Goal: Information Seeking & Learning: Learn about a topic

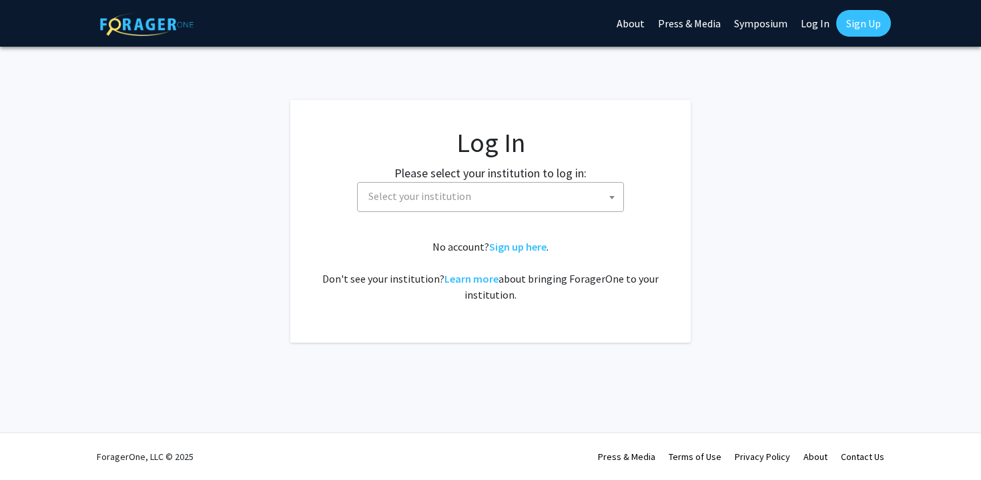
select select
click at [478, 203] on span "Select your institution" at bounding box center [493, 196] width 260 height 27
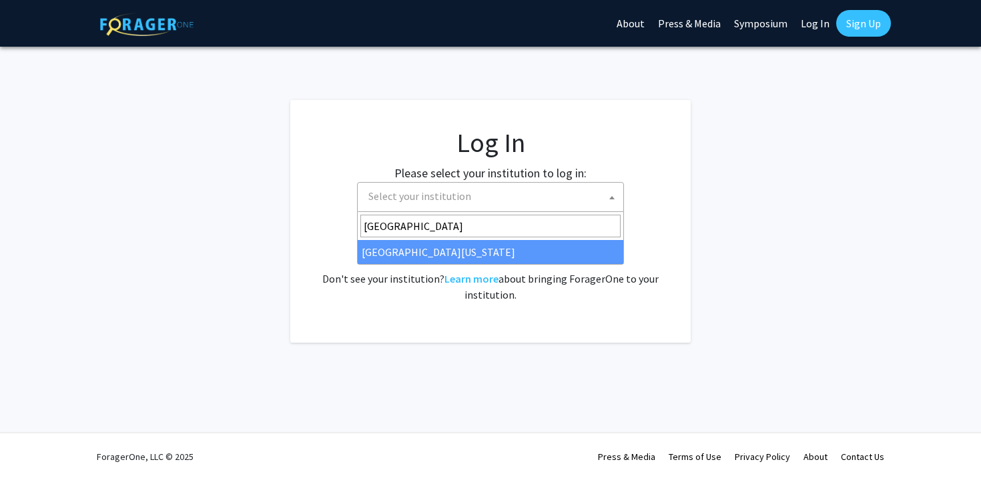
type input "university of maryland"
select select "31"
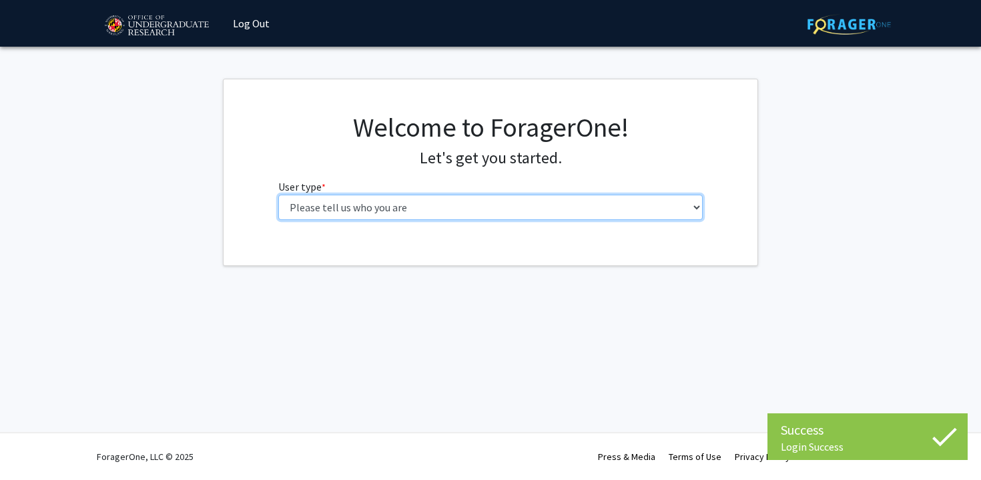
click at [467, 204] on select "Please tell us who you are Undergraduate Student Master's Student Doctoral Cand…" at bounding box center [490, 207] width 425 height 25
select select "1: undergrad"
click at [278, 195] on select "Please tell us who you are Undergraduate Student Master's Student Doctoral Cand…" at bounding box center [490, 207] width 425 height 25
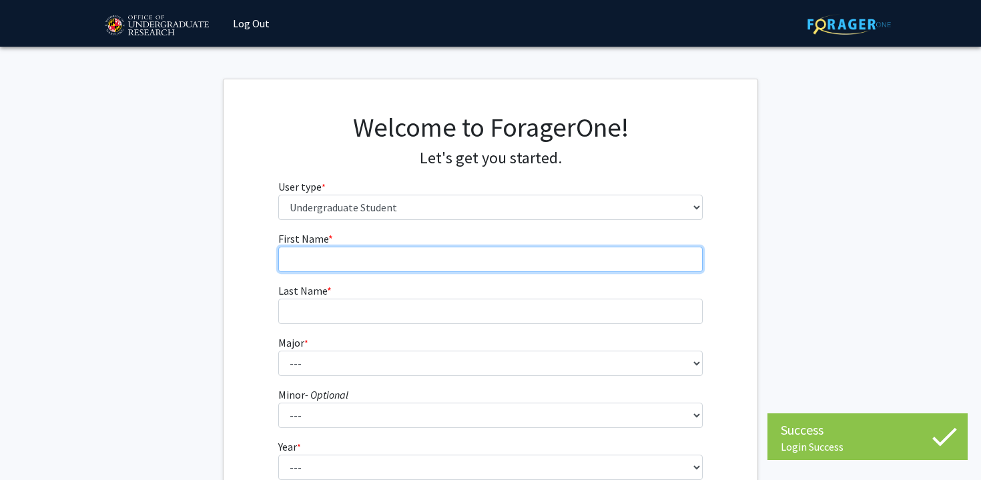
click at [442, 258] on input "First Name * required" at bounding box center [490, 259] width 425 height 25
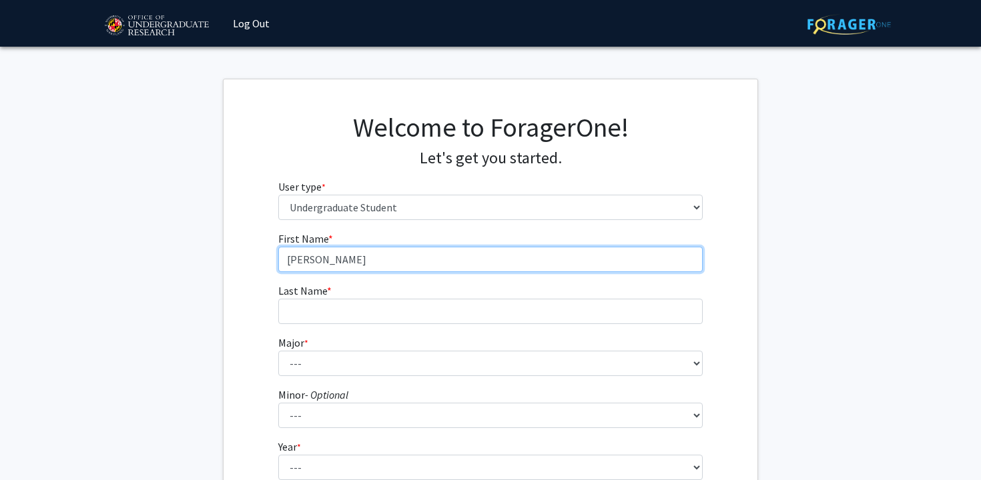
type input "[PERSON_NAME]"
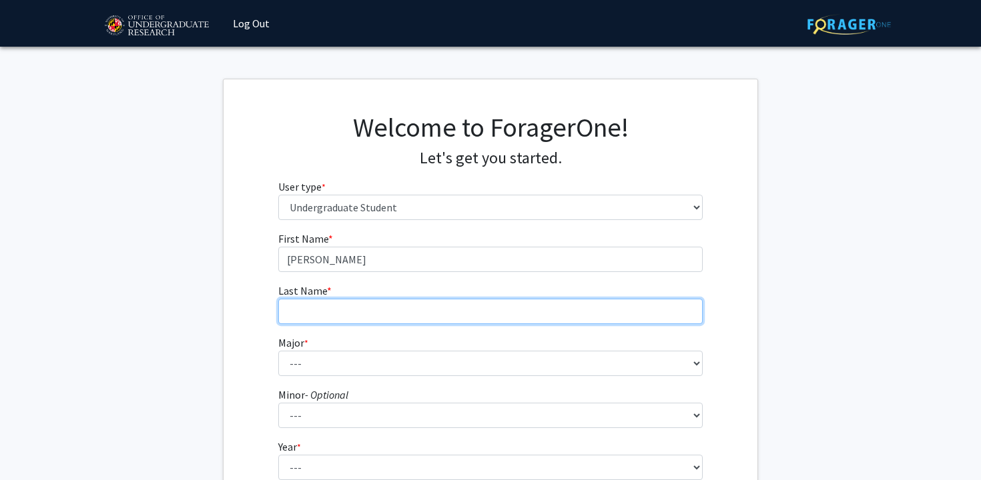
click at [434, 305] on input "Last Name * required" at bounding box center [490, 311] width 425 height 25
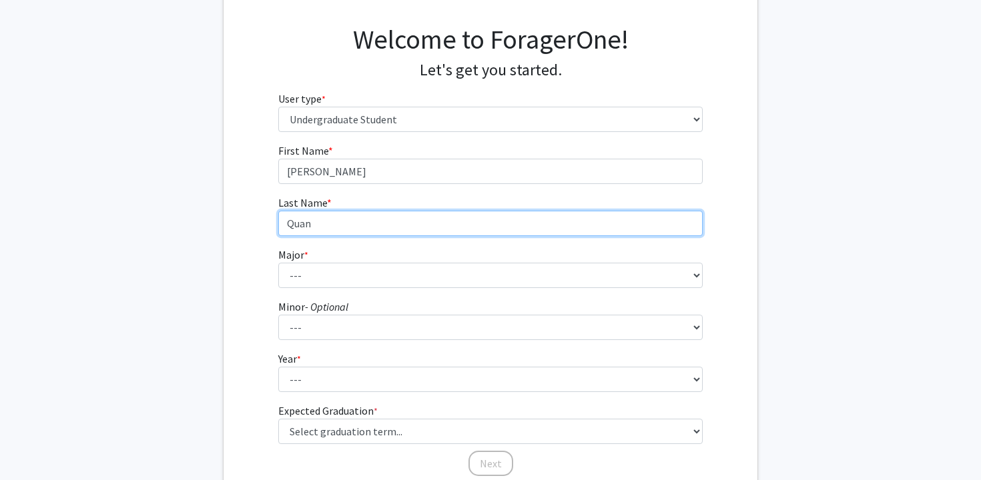
scroll to position [98, 0]
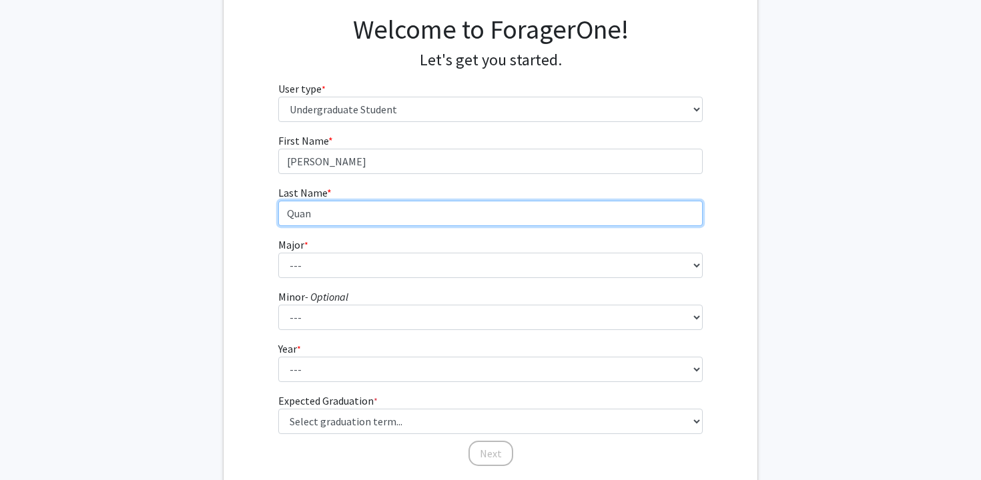
type input "Quan"
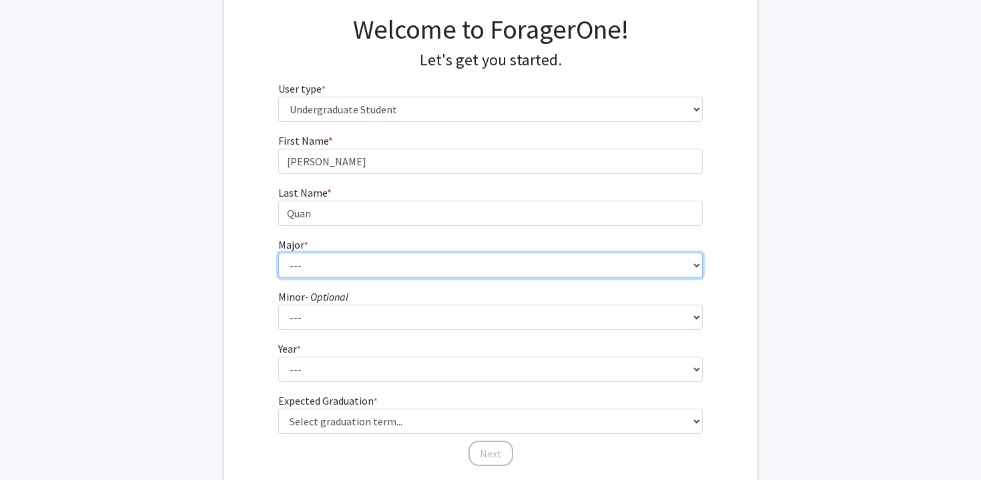
click at [416, 262] on select "--- Accounting Aerospace Engineering African American and Africana Studies Agri…" at bounding box center [490, 265] width 425 height 25
select select "74: 2375"
click at [278, 253] on select "--- Accounting Aerospace Engineering African American and Africana Studies Agri…" at bounding box center [490, 265] width 425 height 25
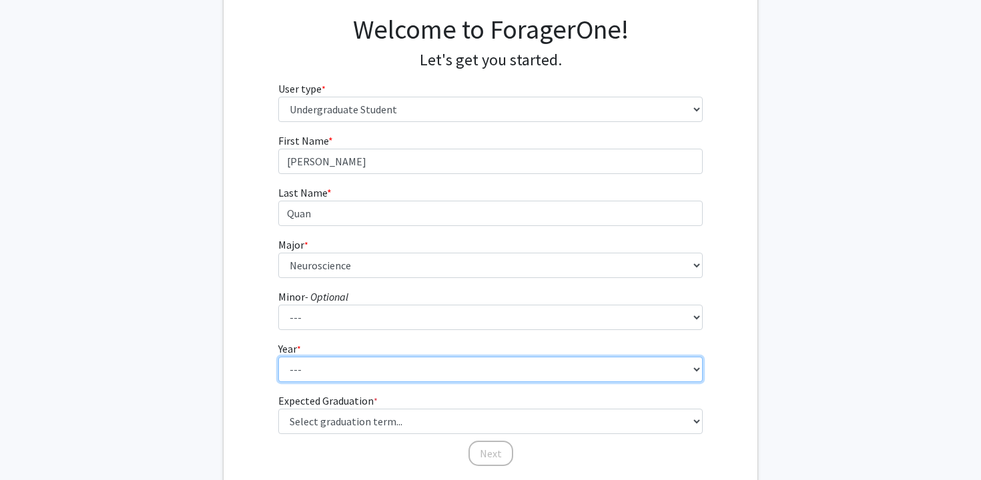
click at [390, 377] on select "--- First-year Sophomore Junior Senior Postbaccalaureate Certificate" at bounding box center [490, 369] width 425 height 25
select select "4: senior"
click at [278, 357] on select "--- First-year Sophomore Junior Senior Postbaccalaureate Certificate" at bounding box center [490, 369] width 425 height 25
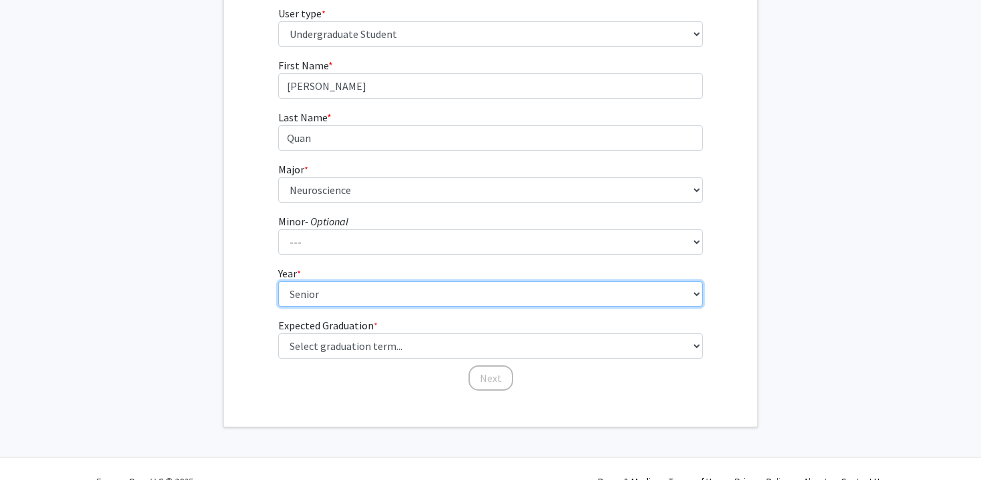
scroll to position [174, 0]
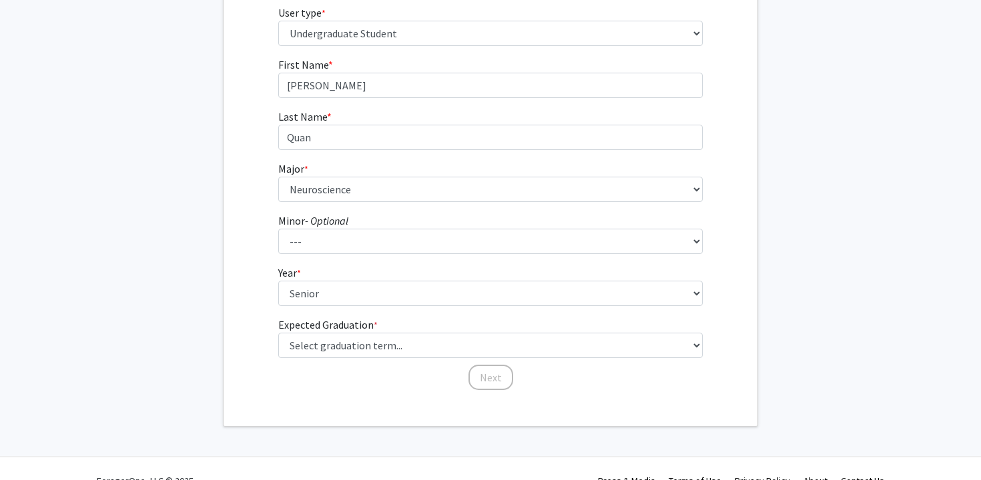
click at [398, 372] on div "Next" at bounding box center [490, 371] width 425 height 13
click at [402, 326] on fg-graduation-dropdown "Expected Graduation * required Select graduation term... Spring 2025 Summer 202…" at bounding box center [490, 337] width 425 height 41
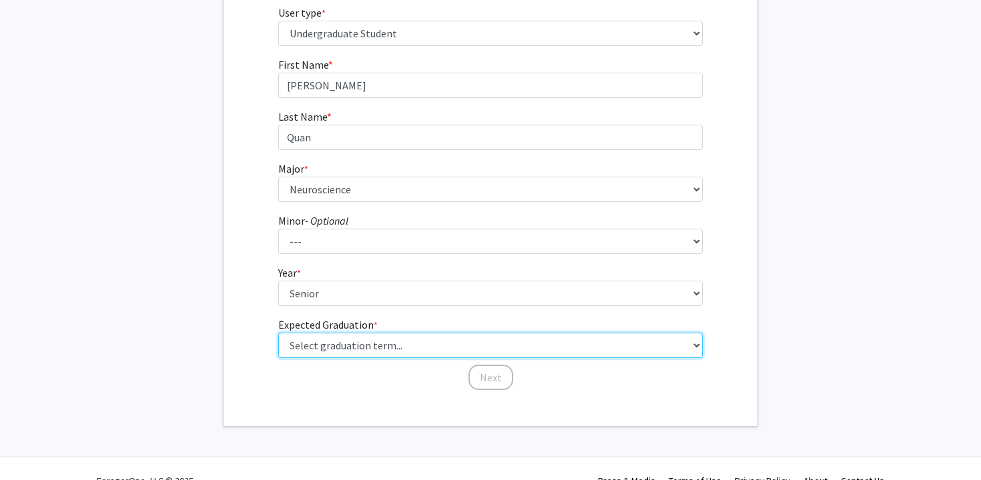
click at [402, 348] on select "Select graduation term... Spring 2025 Summer 2025 Fall 2025 Winter 2025 Spring …" at bounding box center [490, 345] width 425 height 25
select select "5: spring_2026"
click at [278, 333] on select "Select graduation term... Spring 2025 Summer 2025 Fall 2025 Winter 2025 Spring …" at bounding box center [490, 345] width 425 height 25
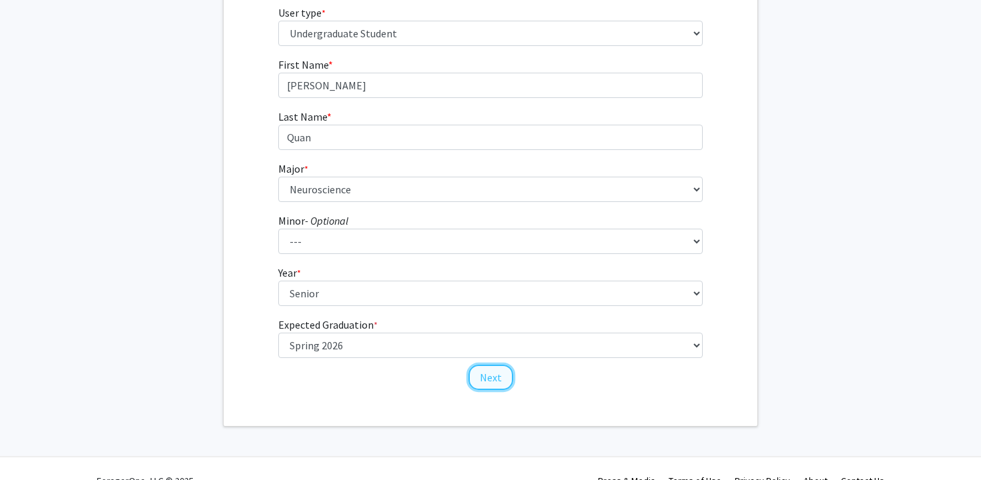
click at [483, 381] on button "Next" at bounding box center [490, 377] width 45 height 25
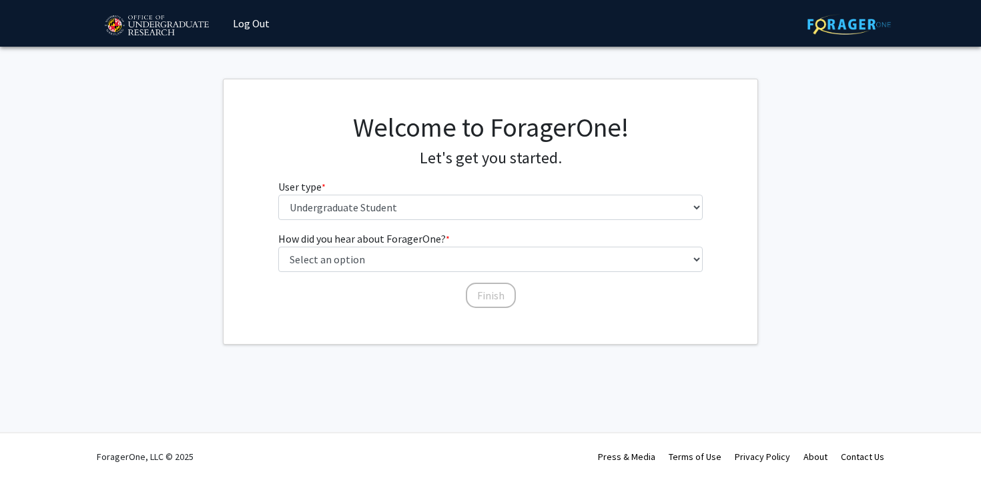
click at [436, 276] on div "How did you hear about ForagerOne? * required Select an option Peer/student rec…" at bounding box center [490, 263] width 425 height 65
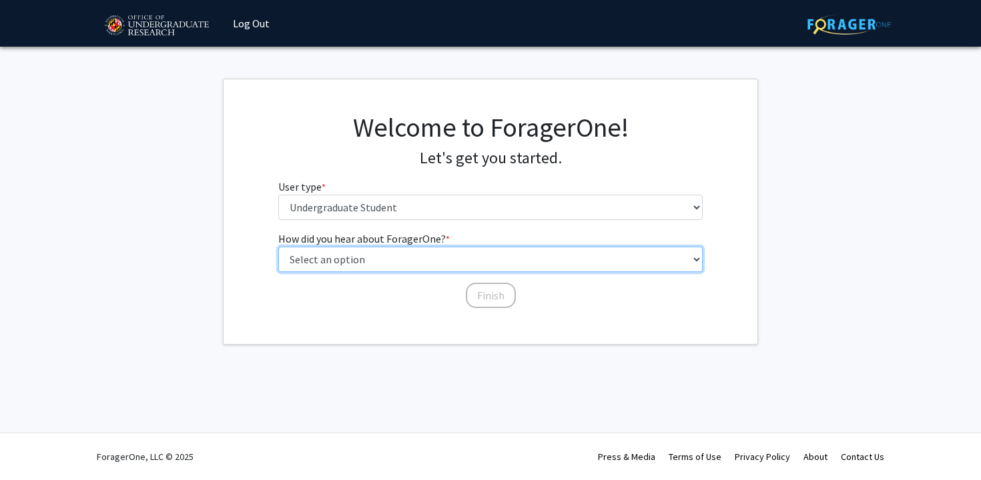
click at [434, 262] on select "Select an option Peer/student recommendation Faculty/staff recommendation Unive…" at bounding box center [490, 259] width 425 height 25
select select "1: peer_recommendation"
click at [278, 247] on select "Select an option Peer/student recommendation Faculty/staff recommendation Unive…" at bounding box center [490, 259] width 425 height 25
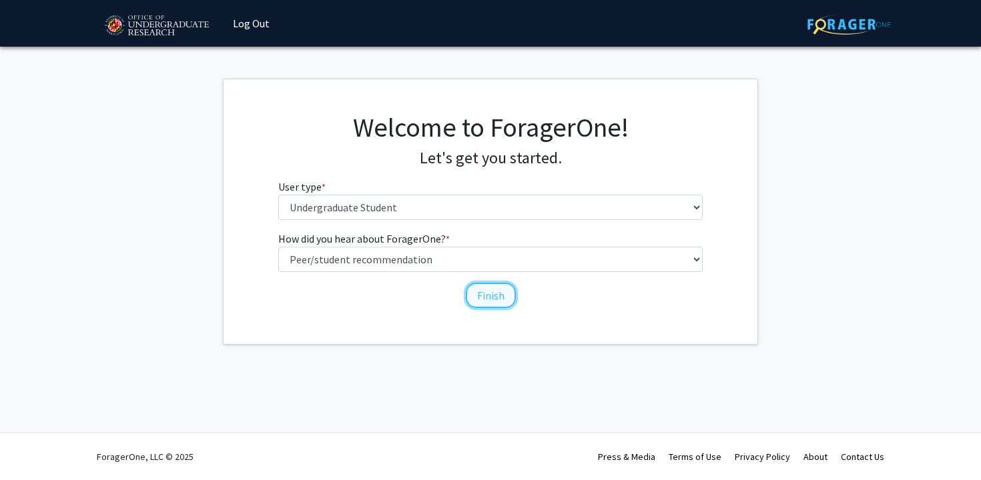
click at [481, 290] on button "Finish" at bounding box center [491, 295] width 50 height 25
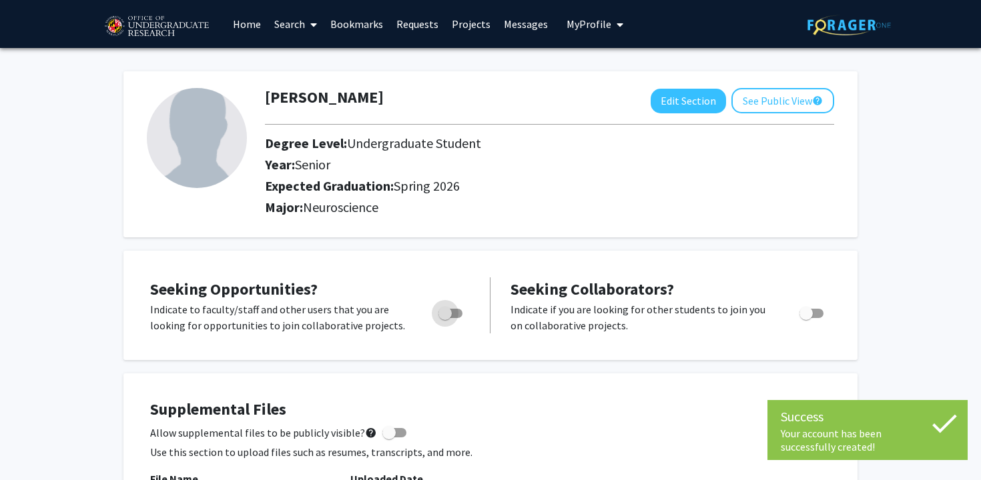
click at [450, 310] on span "Toggle" at bounding box center [444, 313] width 13 height 13
click at [445, 318] on input "Are you actively seeking opportunities?" at bounding box center [444, 318] width 1 height 1
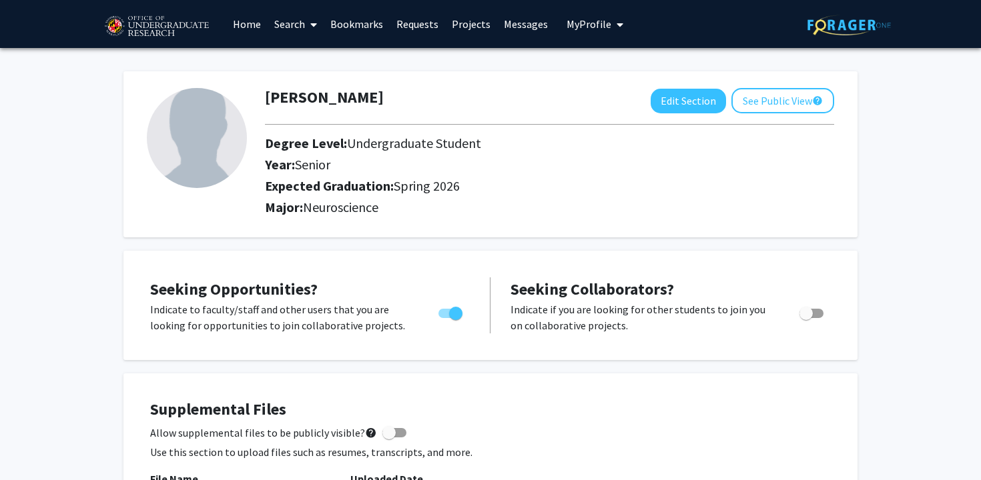
click at [442, 314] on span "Toggle" at bounding box center [450, 313] width 24 height 9
click at [444, 318] on input "Are you actively seeking opportunities?" at bounding box center [444, 318] width 1 height 1
checkbox input "false"
click at [308, 30] on span at bounding box center [311, 24] width 12 height 47
click at [521, 73] on div "[PERSON_NAME] Edit Section See Public View help Degree Level: Undergraduate Stu…" at bounding box center [490, 154] width 734 height 166
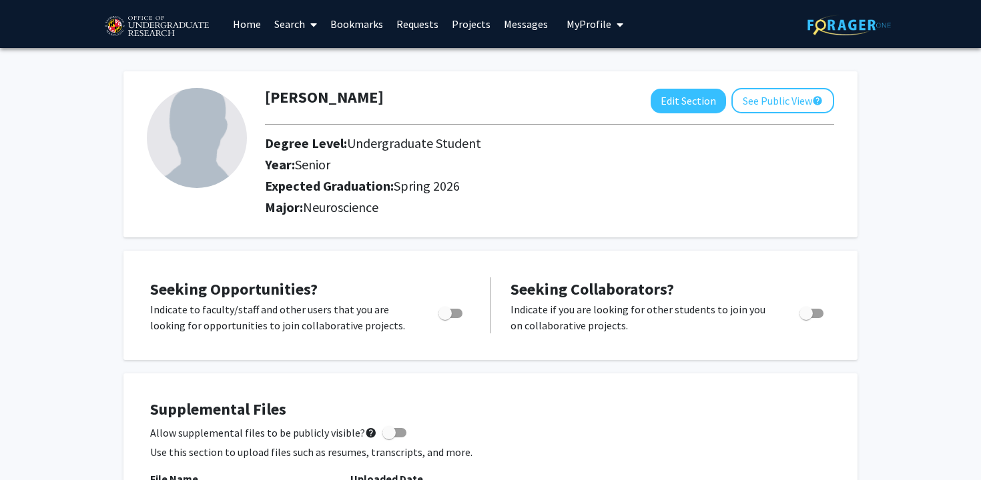
click at [474, 21] on link "Projects" at bounding box center [471, 24] width 52 height 47
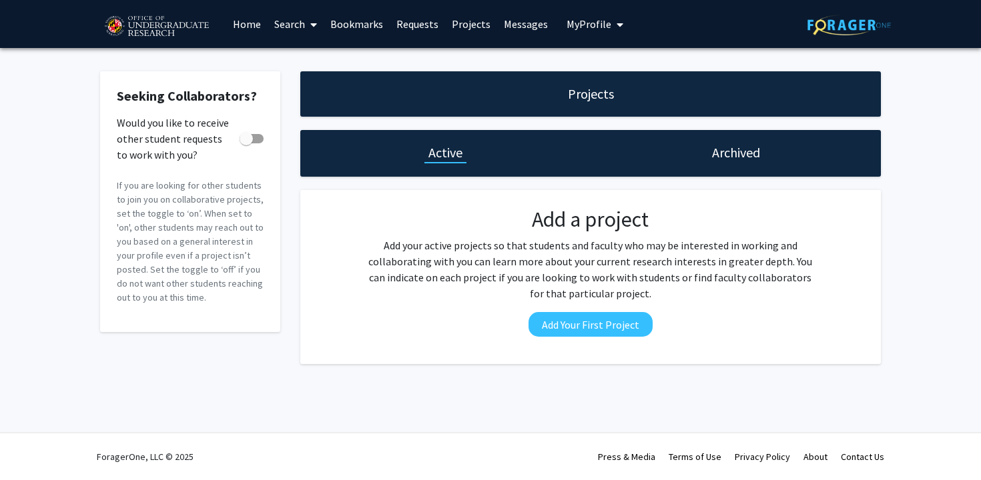
click at [264, 42] on link "Home" at bounding box center [246, 24] width 41 height 47
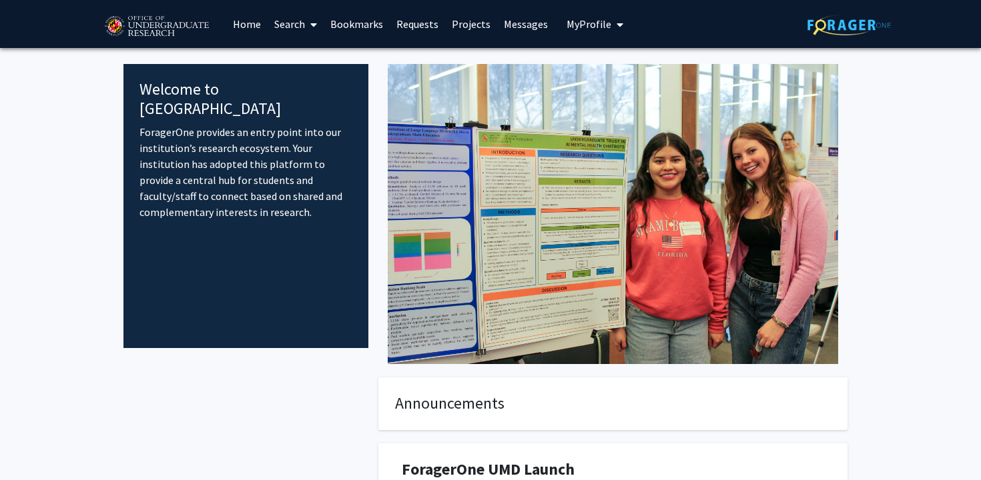
click at [402, 30] on link "Requests" at bounding box center [417, 24] width 55 height 47
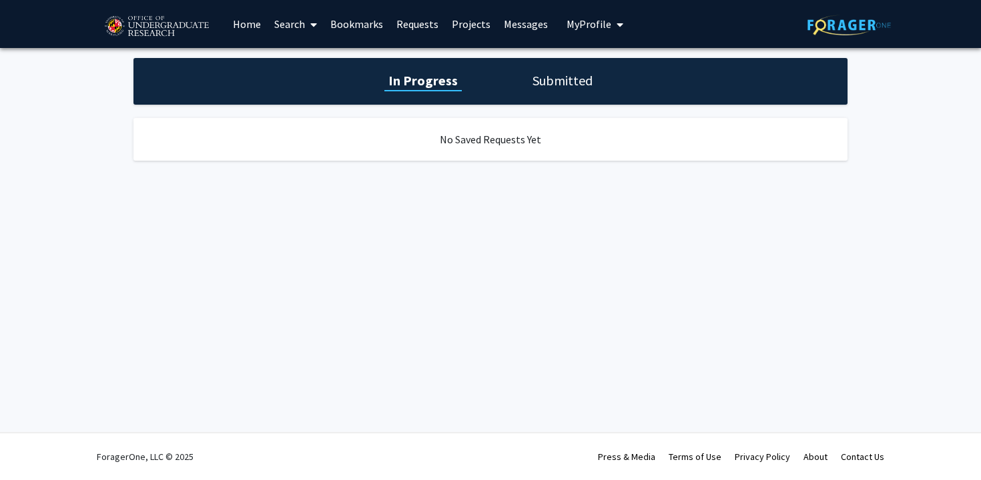
click at [292, 33] on link "Search" at bounding box center [296, 24] width 56 height 47
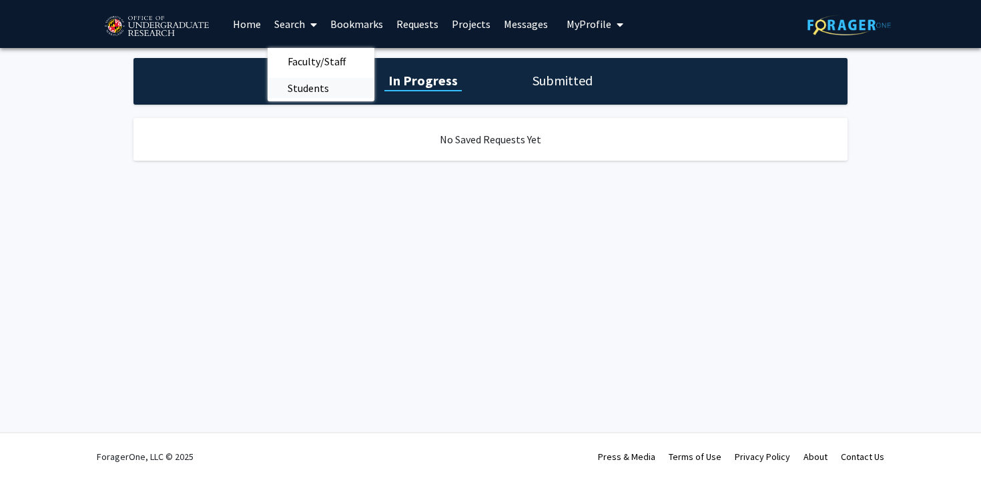
click at [299, 84] on span "Students" at bounding box center [308, 88] width 81 height 27
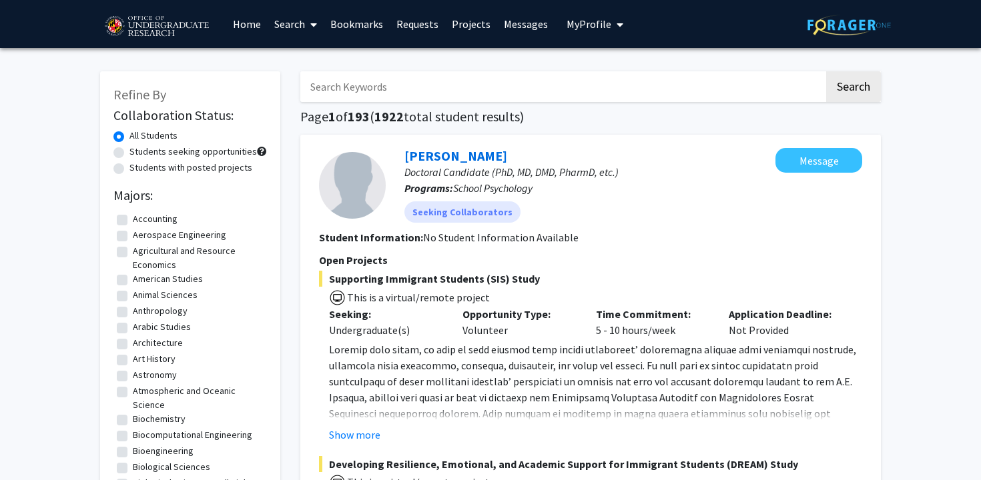
click at [310, 34] on span at bounding box center [311, 24] width 12 height 47
click at [553, 138] on div "[PERSON_NAME] Doctoral Candidate (PhD, MD, DMD, PharmD, etc.) Programs: School …" at bounding box center [590, 388] width 581 height 507
click at [296, 43] on link "Search" at bounding box center [296, 24] width 56 height 47
click at [296, 65] on span "Faculty/Staff" at bounding box center [317, 61] width 98 height 27
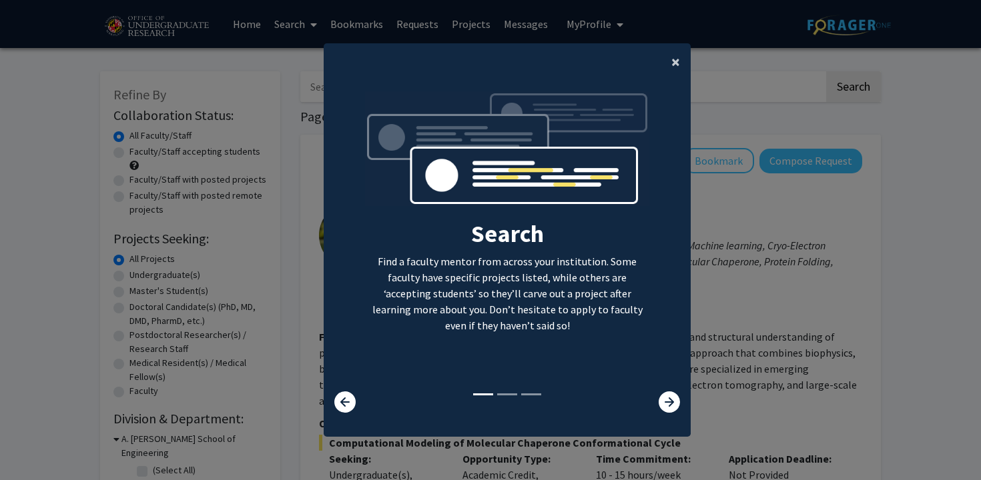
click at [670, 61] on button "×" at bounding box center [676, 61] width 30 height 37
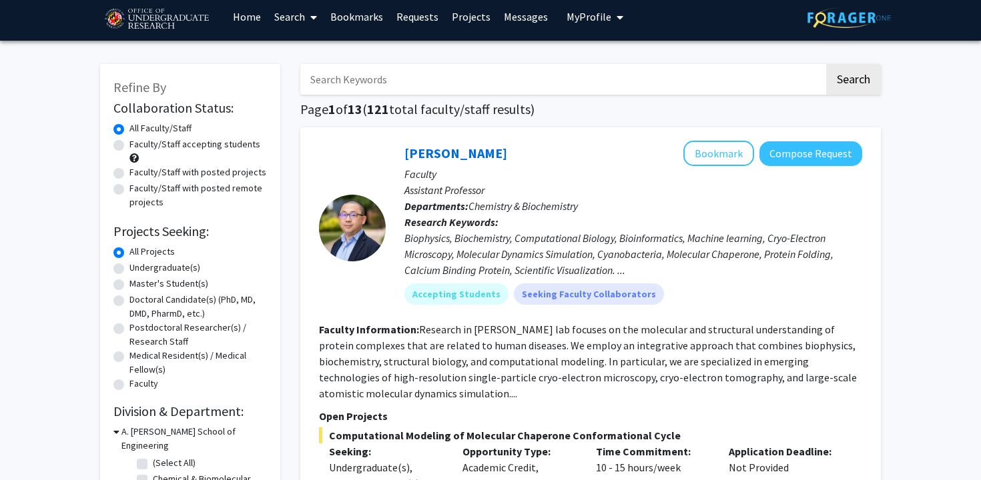
scroll to position [9, 0]
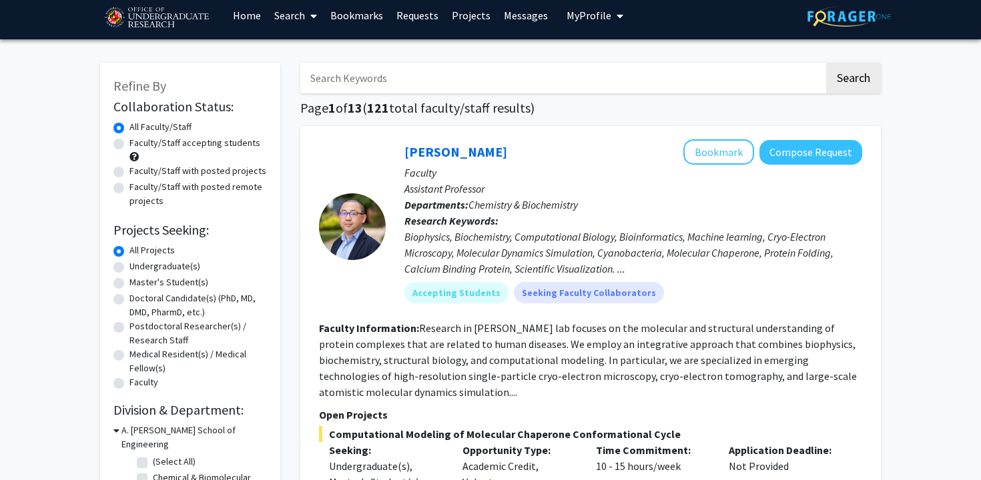
click at [129, 144] on label "Faculty/Staff accepting students" at bounding box center [194, 143] width 131 height 14
click at [129, 144] on input "Faculty/Staff accepting students" at bounding box center [133, 140] width 9 height 9
radio input "true"
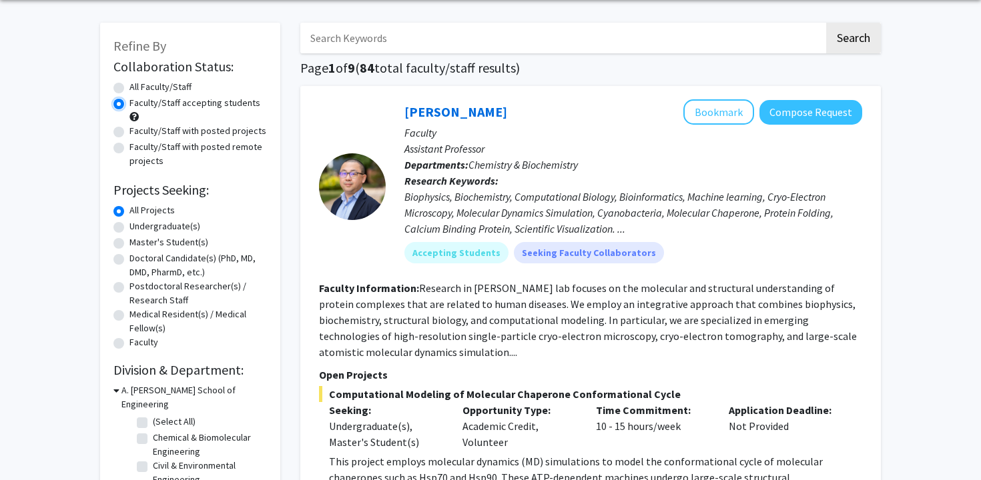
scroll to position [51, 0]
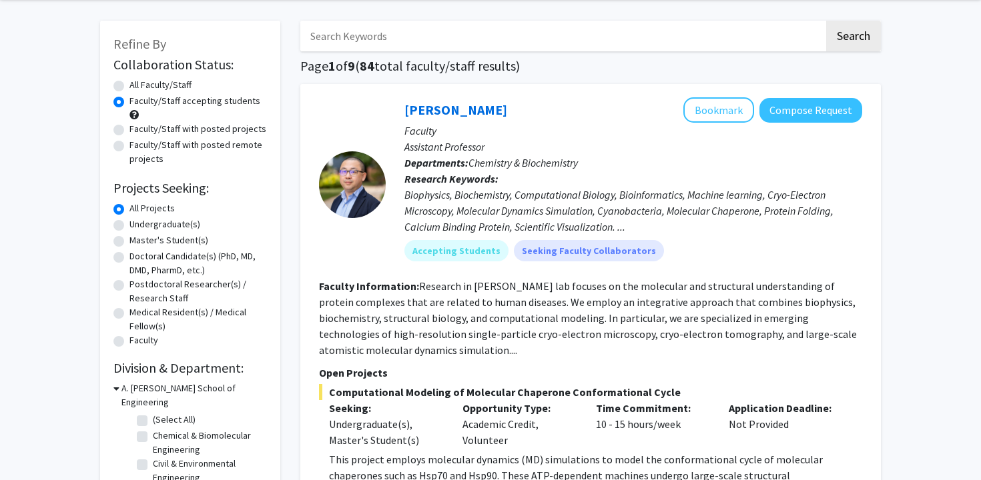
click at [129, 226] on label "Undergraduate(s)" at bounding box center [164, 225] width 71 height 14
click at [129, 226] on input "Undergraduate(s)" at bounding box center [133, 222] width 9 height 9
radio input "true"
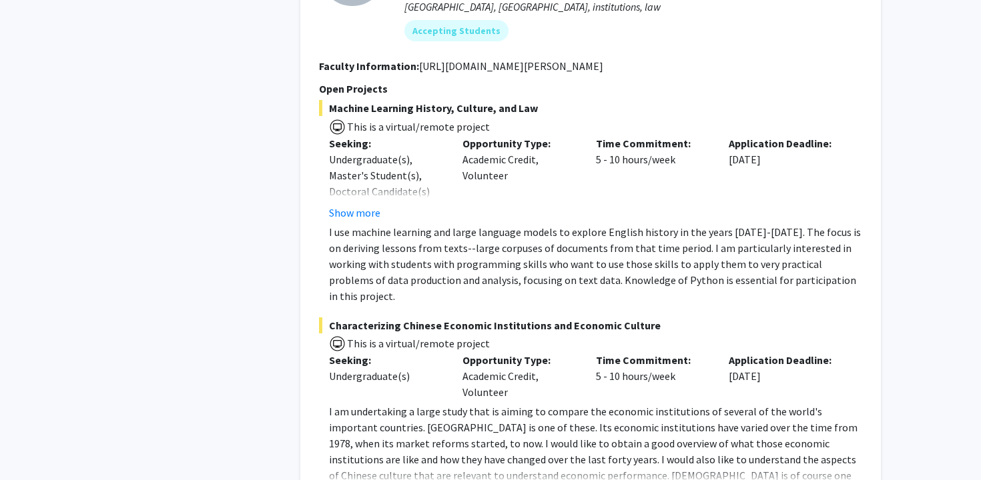
scroll to position [6582, 0]
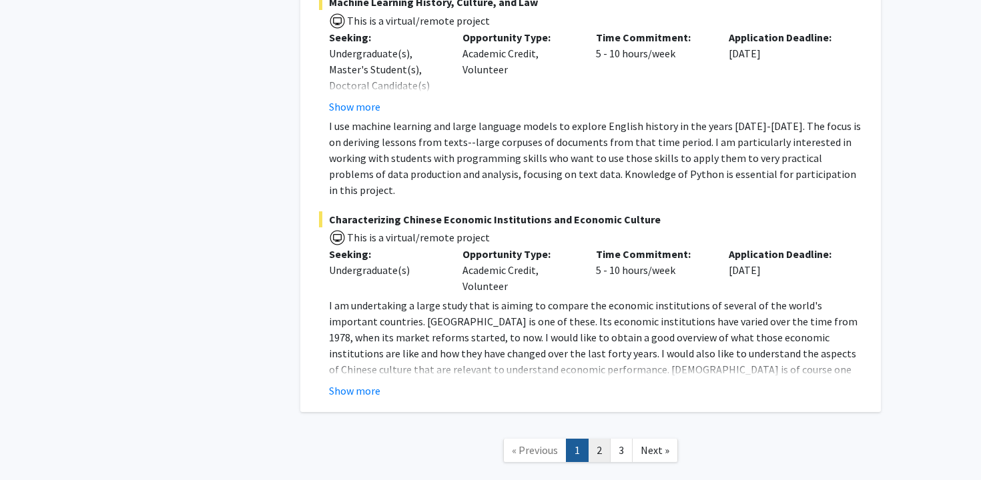
click at [599, 439] on link "2" at bounding box center [599, 450] width 23 height 23
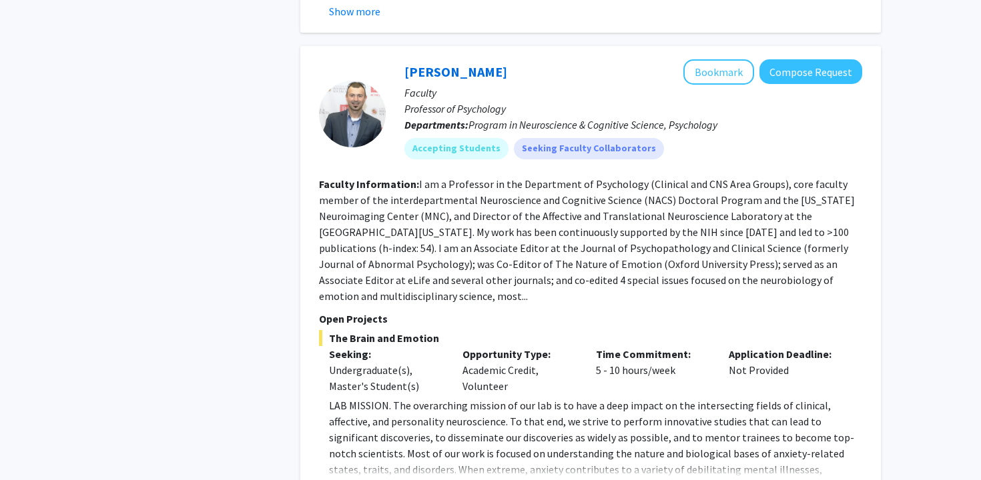
scroll to position [2221, 0]
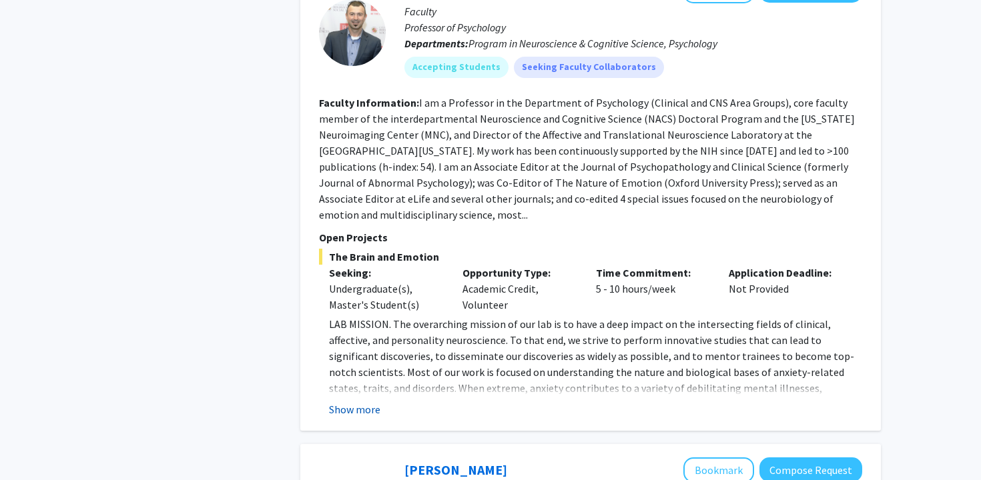
click at [352, 402] on button "Show more" at bounding box center [354, 410] width 51 height 16
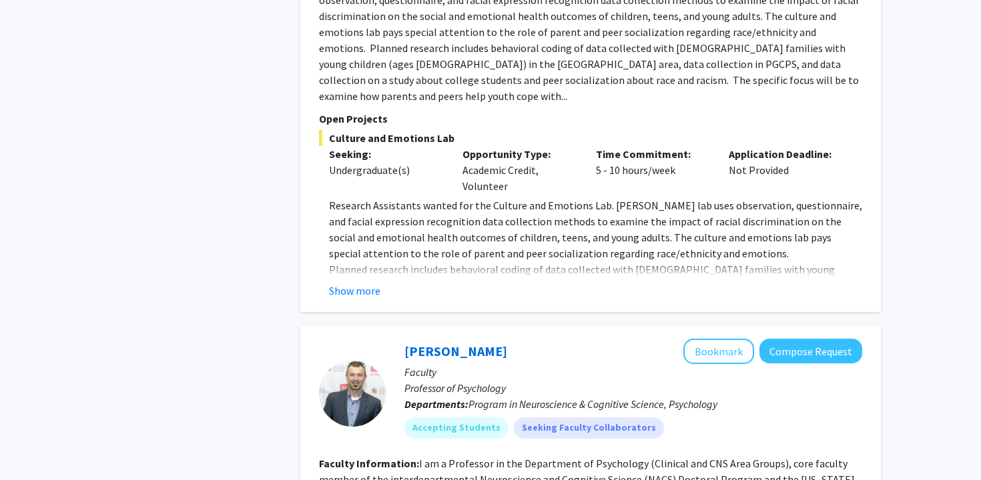
scroll to position [1867, 0]
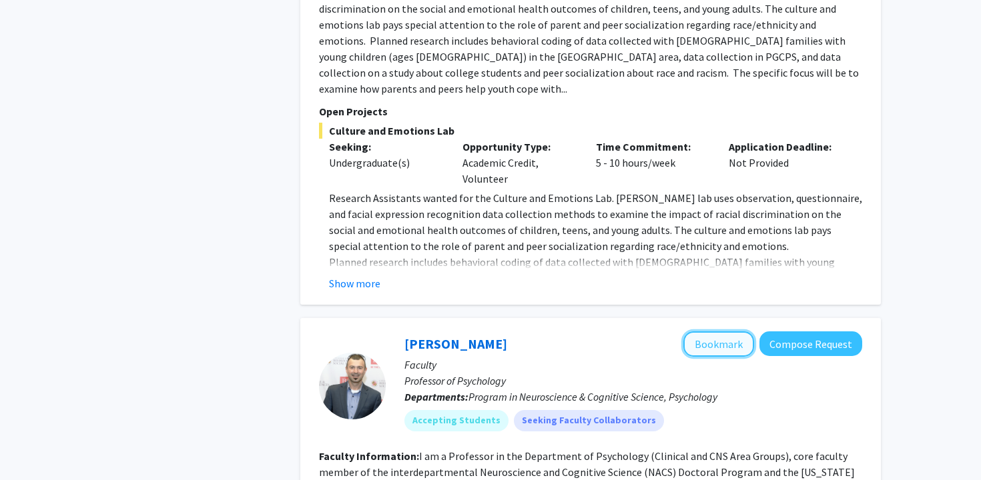
click at [730, 332] on button "Bookmark" at bounding box center [718, 344] width 71 height 25
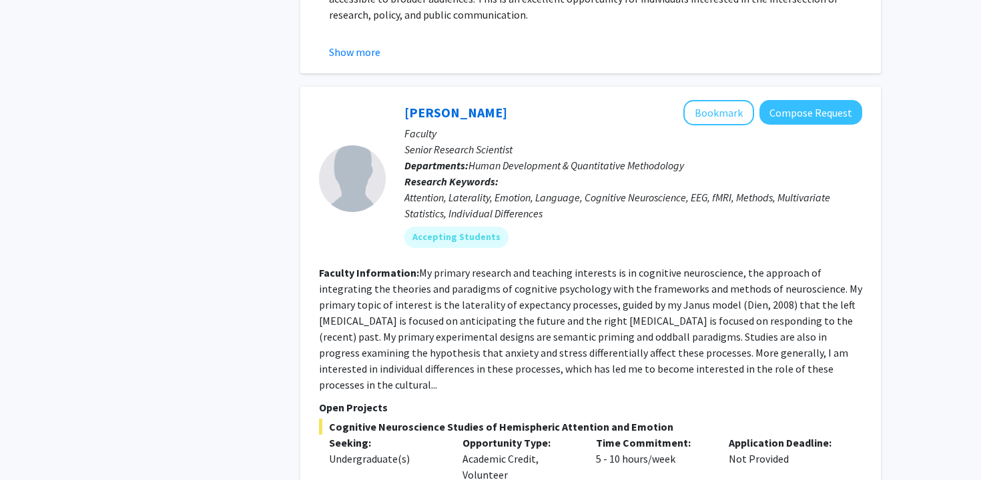
scroll to position [4851, 0]
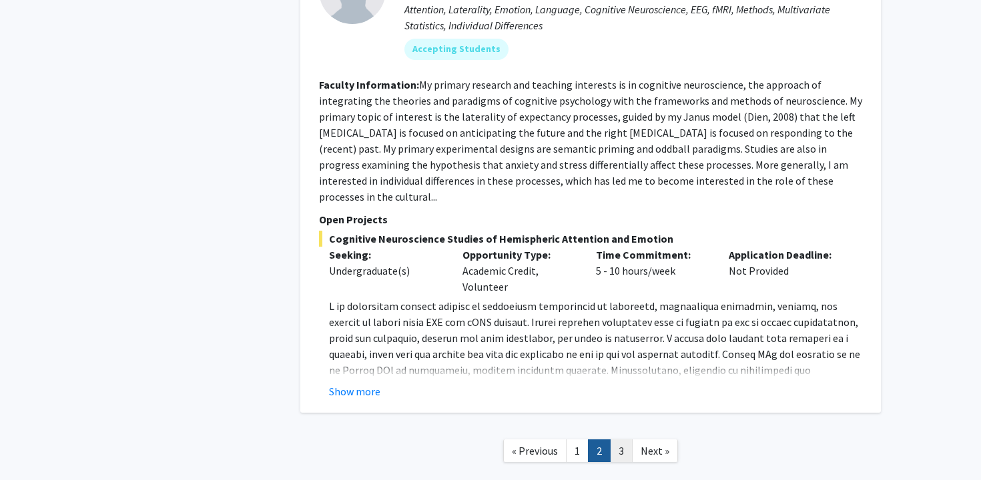
click at [614, 440] on link "3" at bounding box center [621, 451] width 23 height 23
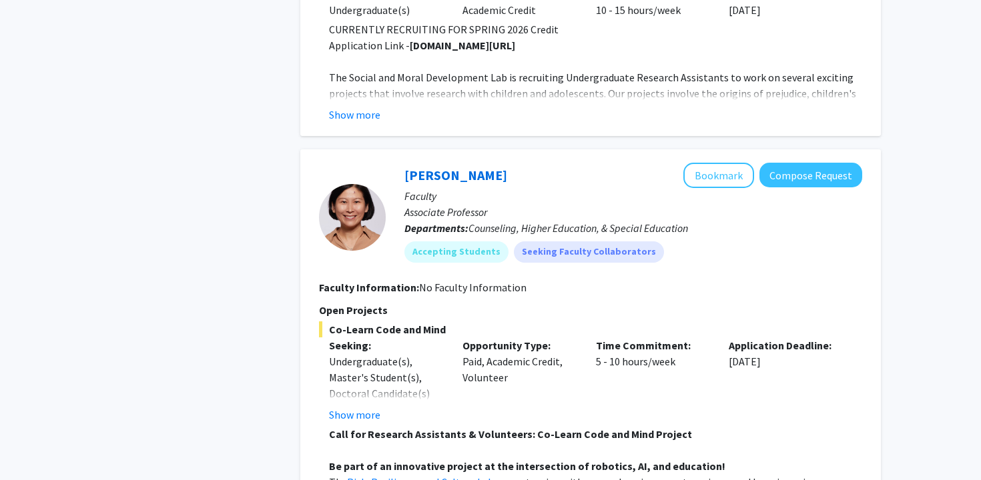
scroll to position [2110, 0]
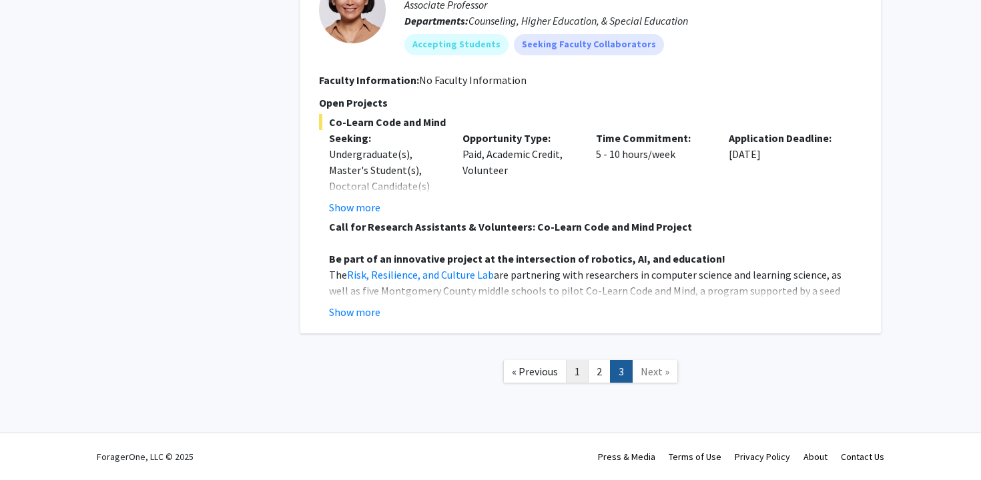
click at [576, 370] on link "1" at bounding box center [577, 371] width 23 height 23
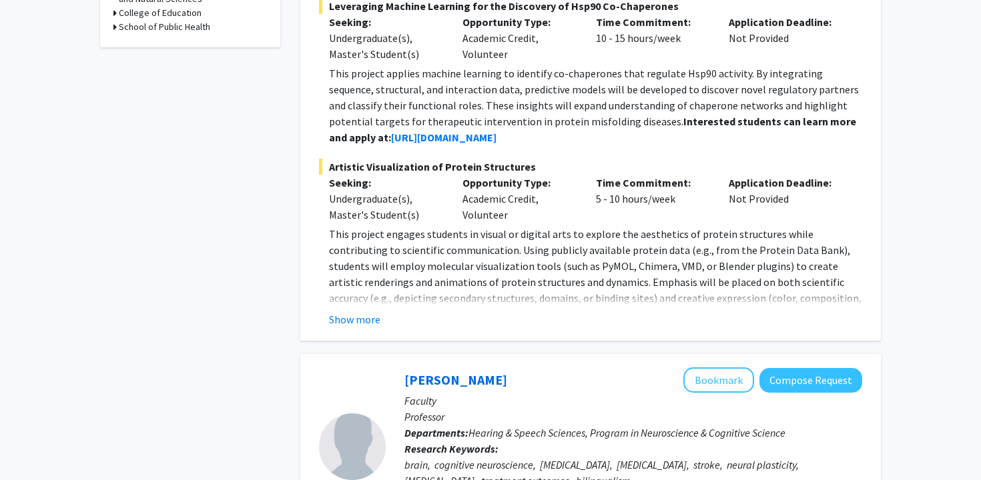
scroll to position [643, 0]
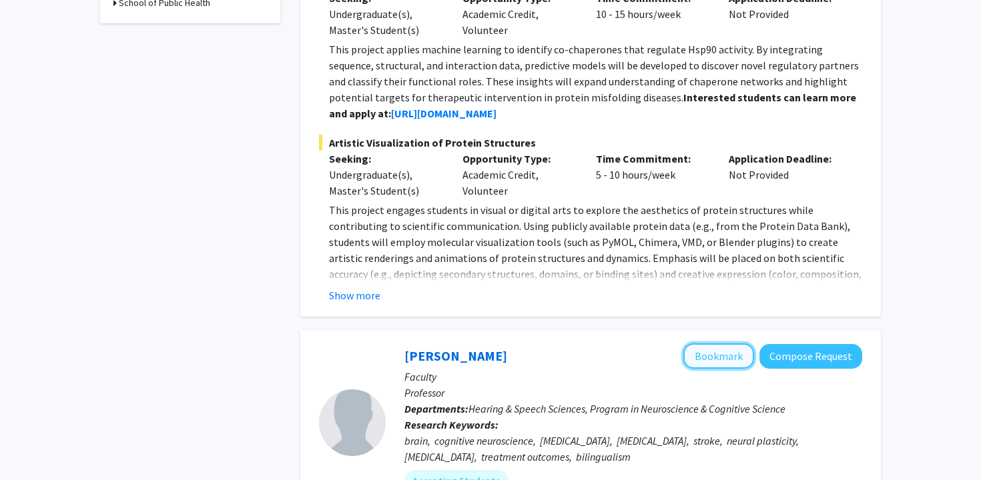
click at [721, 354] on button "Bookmark" at bounding box center [718, 356] width 71 height 25
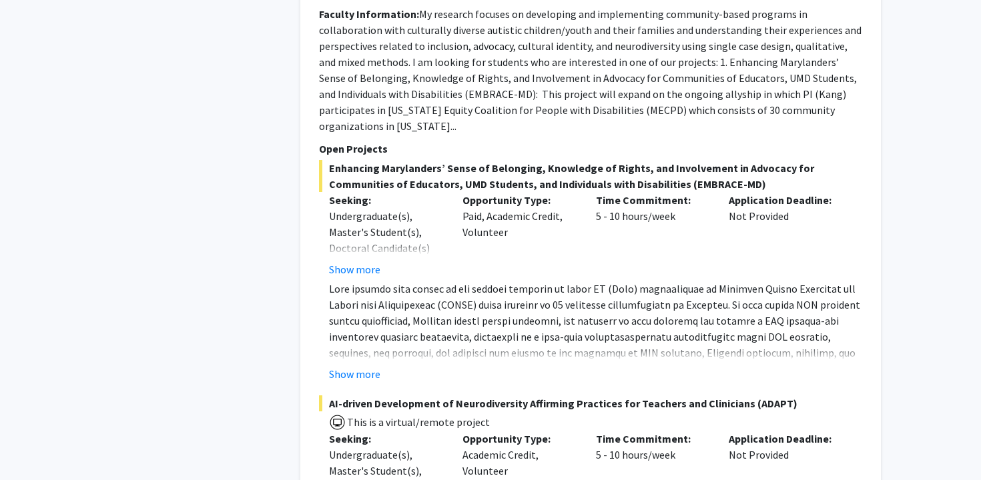
scroll to position [2574, 0]
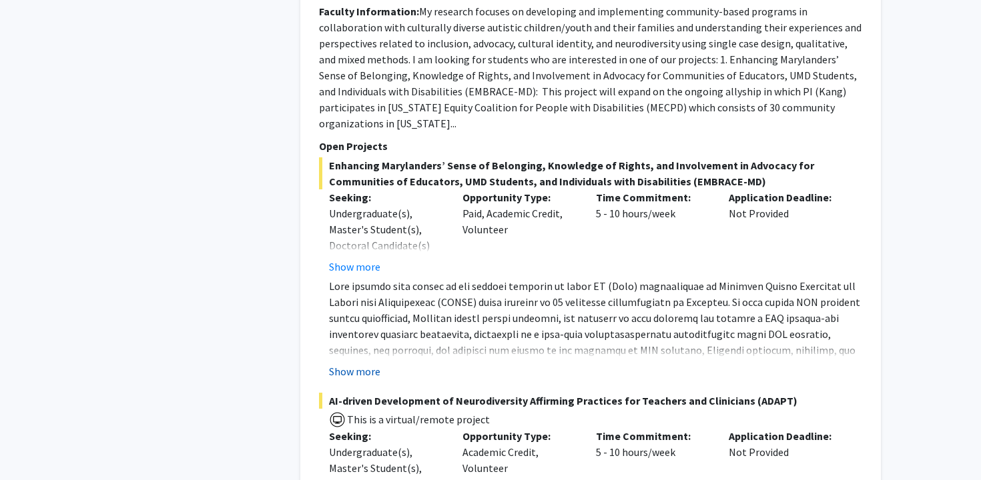
click at [358, 375] on button "Show more" at bounding box center [354, 372] width 51 height 16
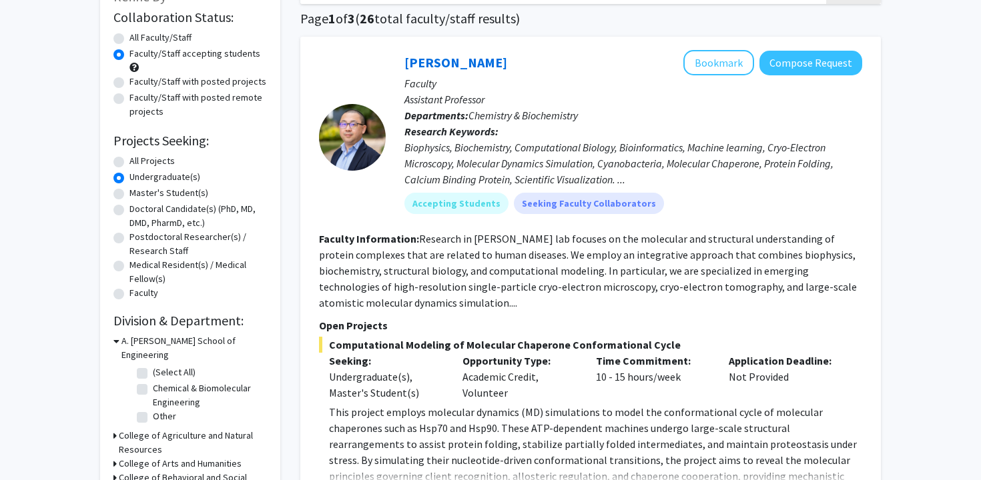
scroll to position [94, 0]
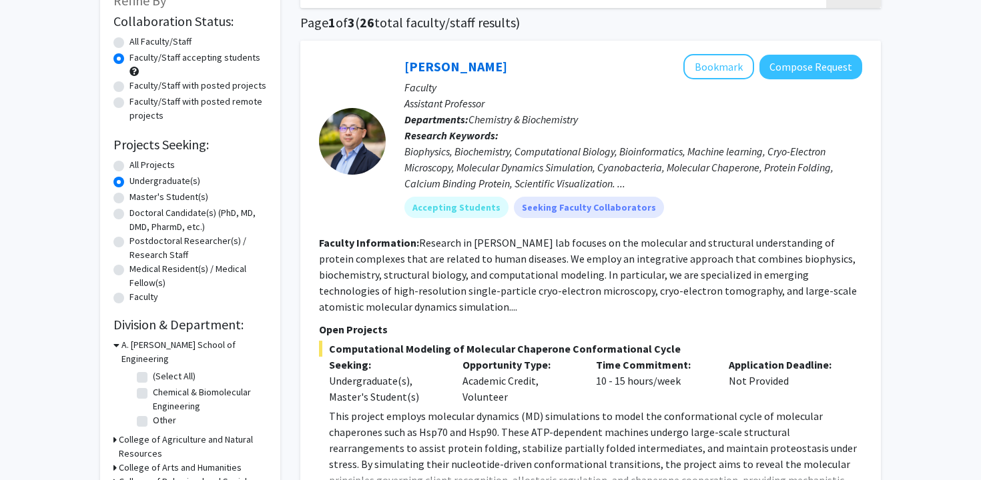
click at [129, 165] on label "All Projects" at bounding box center [151, 165] width 45 height 14
click at [129, 165] on input "All Projects" at bounding box center [133, 162] width 9 height 9
radio input "true"
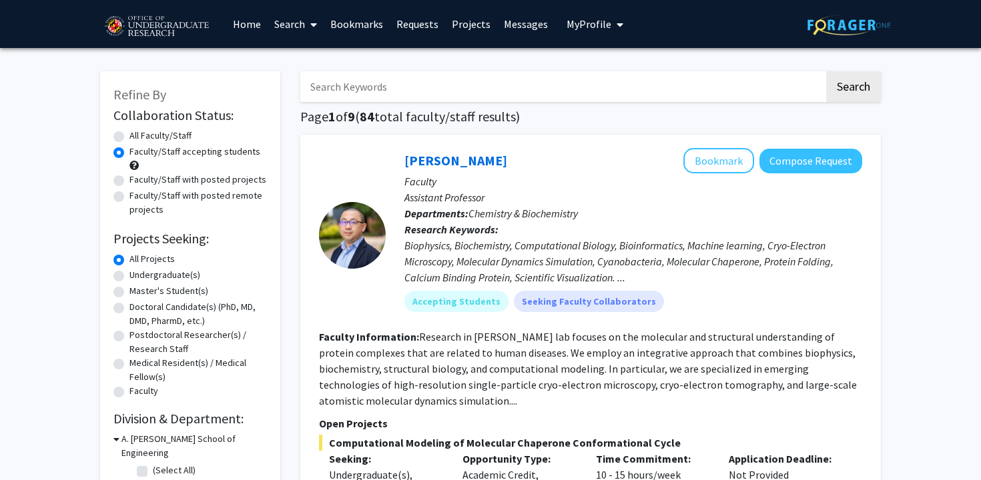
click at [129, 276] on label "Undergraduate(s)" at bounding box center [164, 275] width 71 height 14
click at [129, 276] on input "Undergraduate(s)" at bounding box center [133, 272] width 9 height 9
radio input "true"
click at [129, 261] on label "All Projects" at bounding box center [151, 259] width 45 height 14
click at [129, 261] on input "All Projects" at bounding box center [133, 256] width 9 height 9
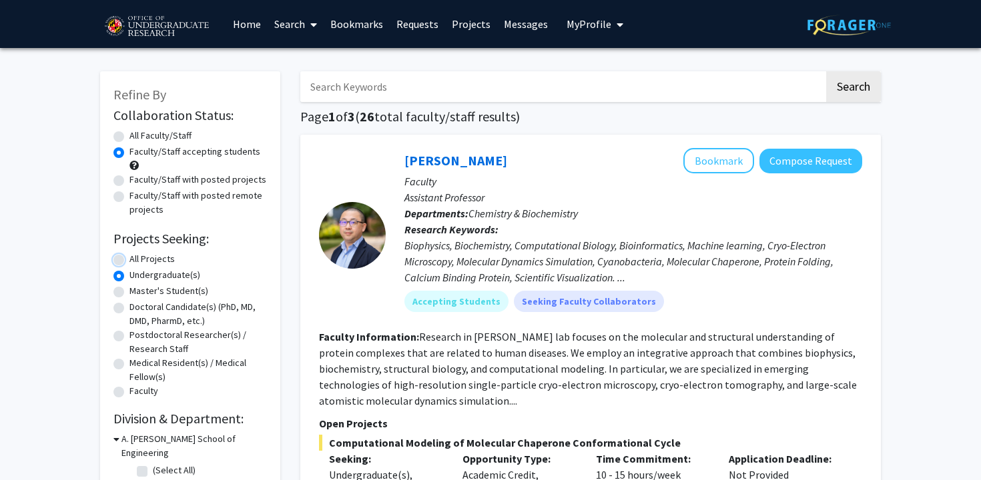
radio input "true"
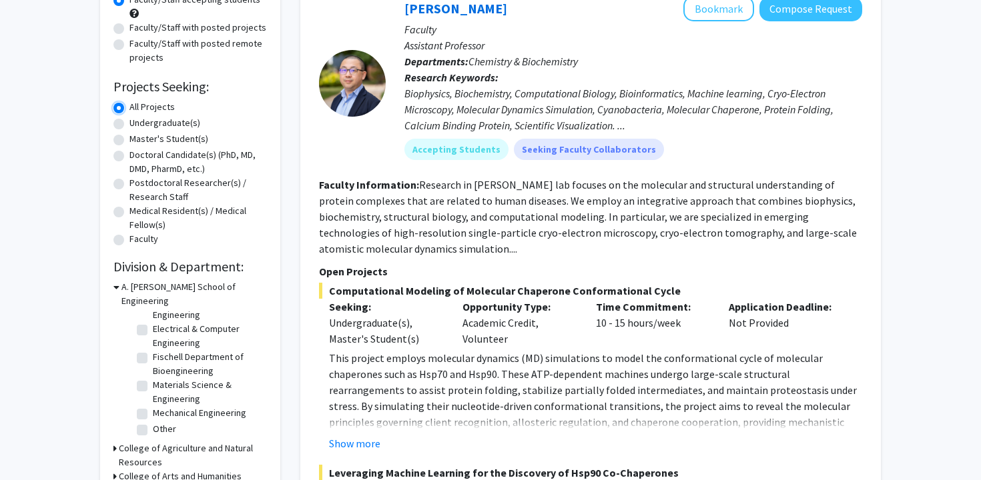
scroll to position [60, 0]
click at [117, 288] on icon at bounding box center [116, 287] width 6 height 14
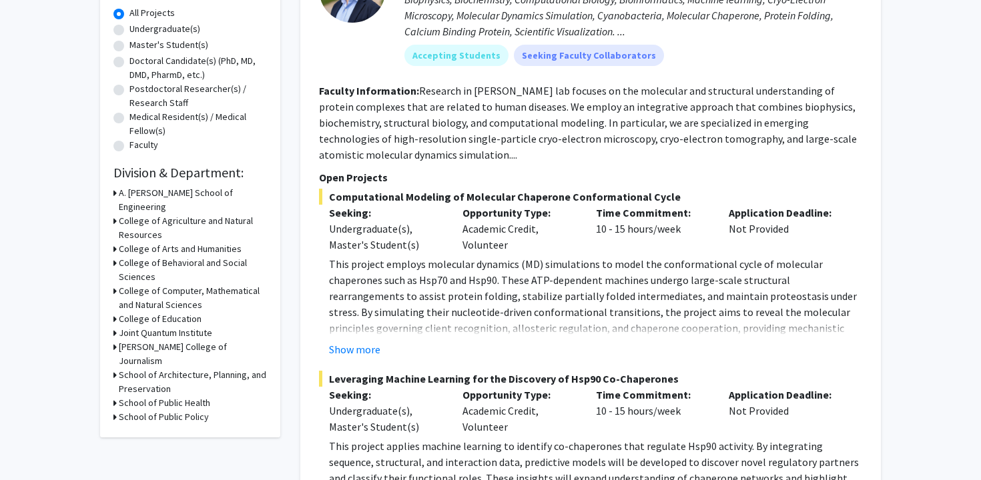
scroll to position [248, 0]
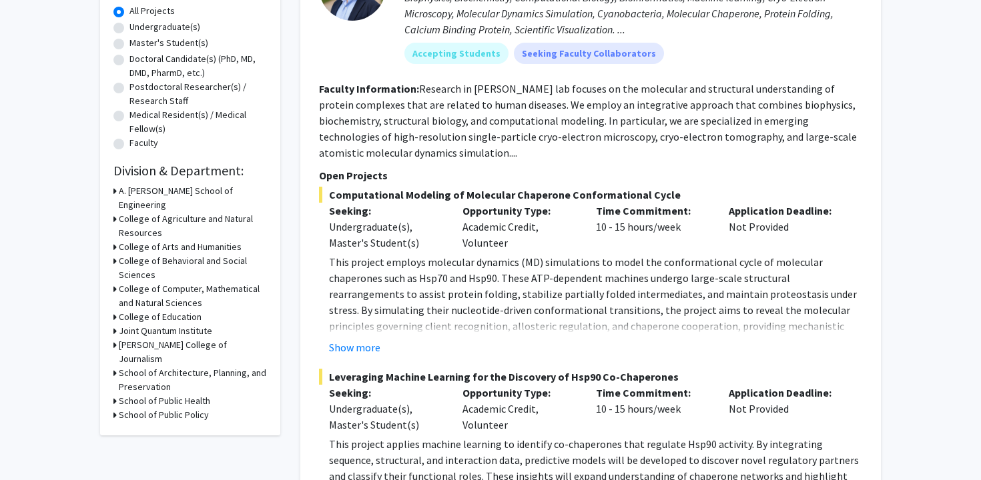
click at [115, 282] on icon at bounding box center [114, 289] width 3 height 14
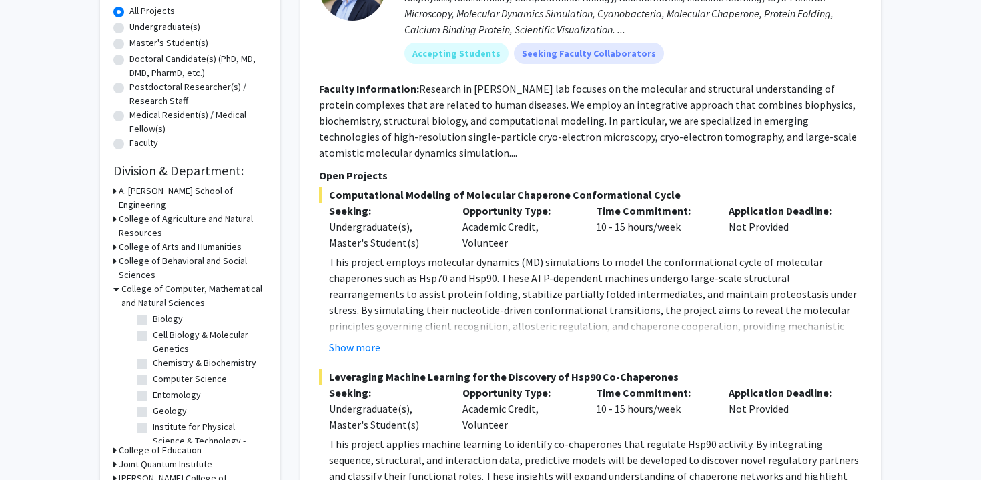
scroll to position [61, 0]
click at [153, 313] on label "Biology" at bounding box center [168, 320] width 30 height 14
click at [153, 313] on input "Biology" at bounding box center [157, 317] width 9 height 9
checkbox input "true"
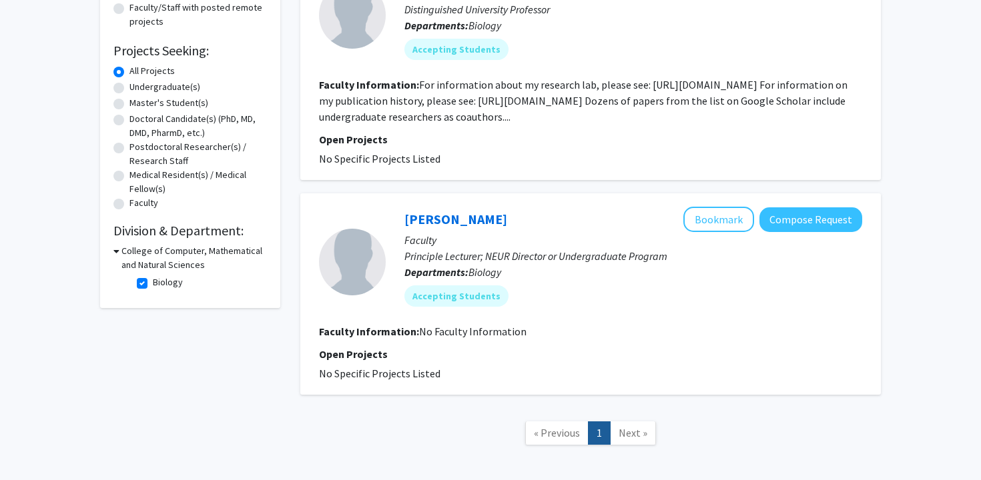
scroll to position [250, 0]
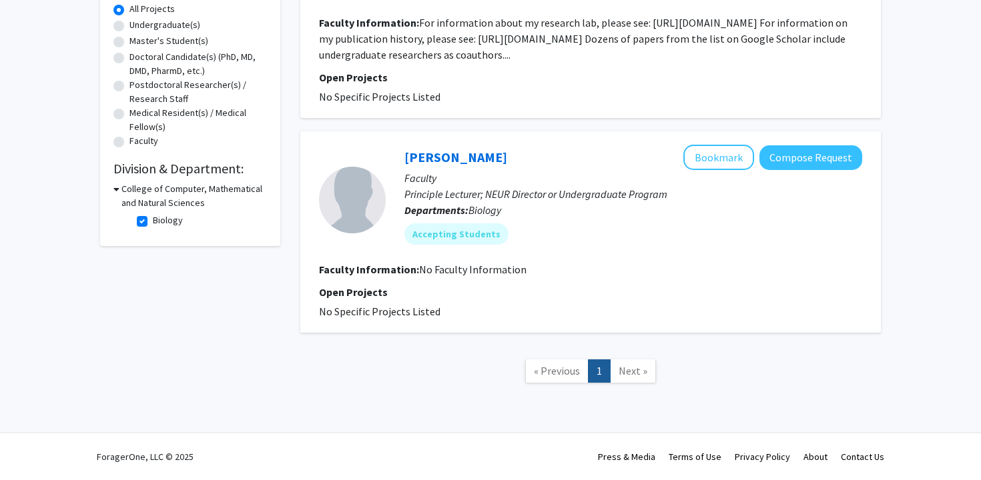
click at [153, 222] on label "Biology" at bounding box center [168, 221] width 30 height 14
click at [153, 222] on input "Biology" at bounding box center [157, 218] width 9 height 9
checkbox input "false"
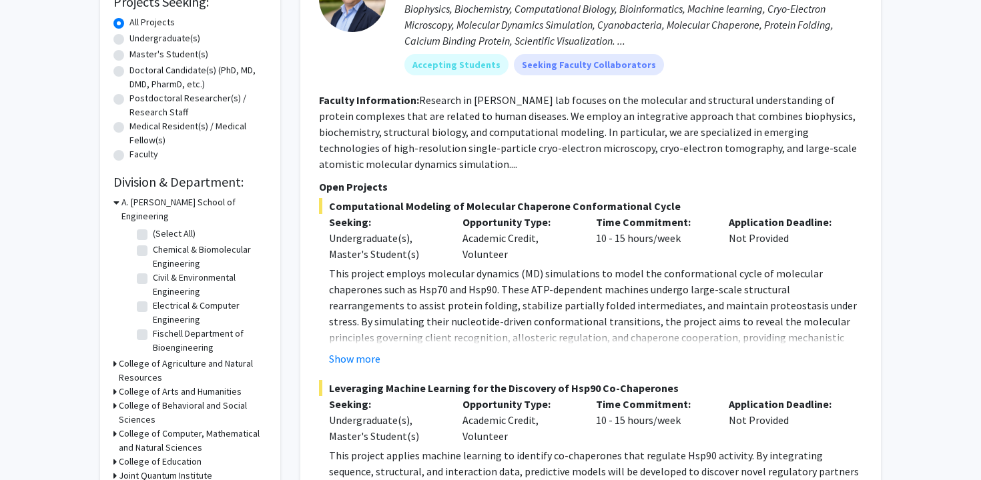
scroll to position [238, 0]
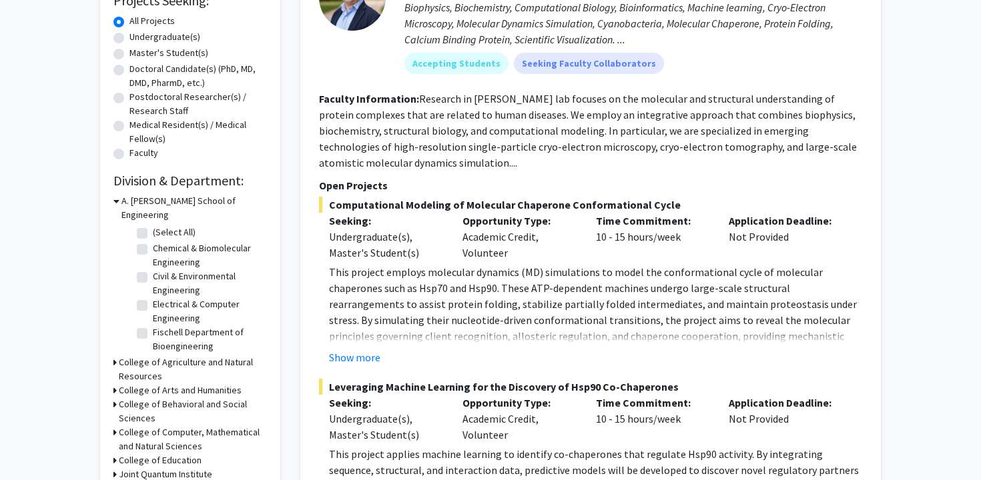
click at [153, 426] on h3 "College of Computer, Mathematical and Natural Sciences" at bounding box center [193, 440] width 148 height 28
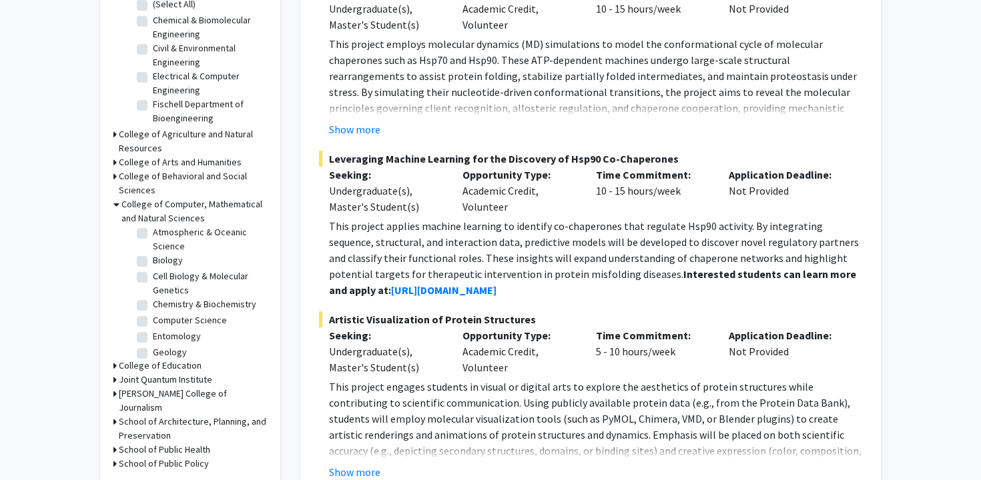
scroll to position [33, 0]
click at [153, 272] on label "Cell Biology & Molecular Genetics" at bounding box center [208, 286] width 111 height 28
click at [153, 272] on input "Cell Biology & Molecular Genetics" at bounding box center [157, 276] width 9 height 9
checkbox input "true"
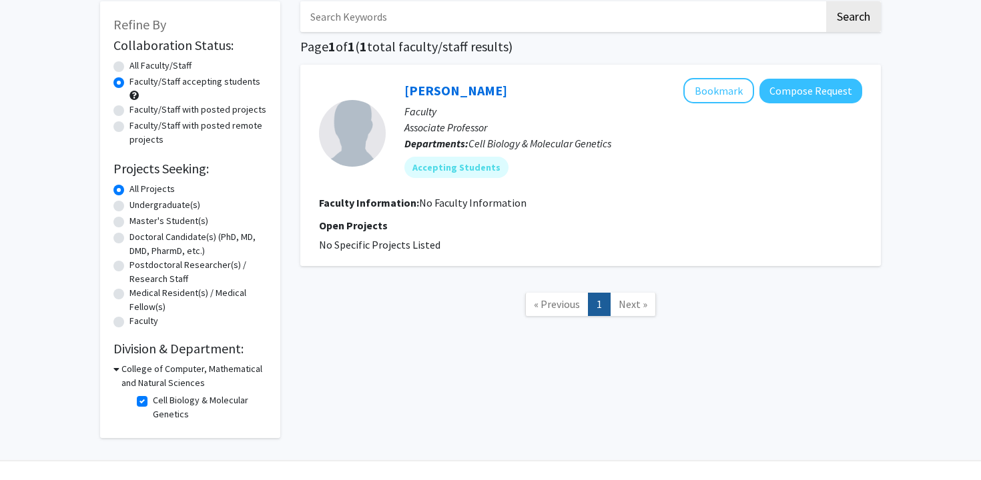
scroll to position [72, 0]
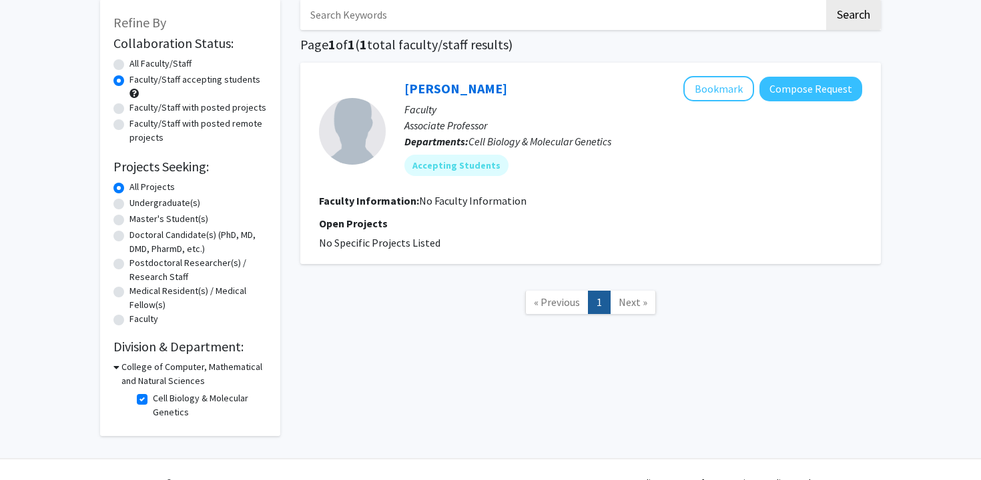
click at [186, 401] on label "Cell Biology & Molecular Genetics" at bounding box center [208, 406] width 111 height 28
click at [161, 400] on input "Cell Biology & Molecular Genetics" at bounding box center [157, 396] width 9 height 9
checkbox input "false"
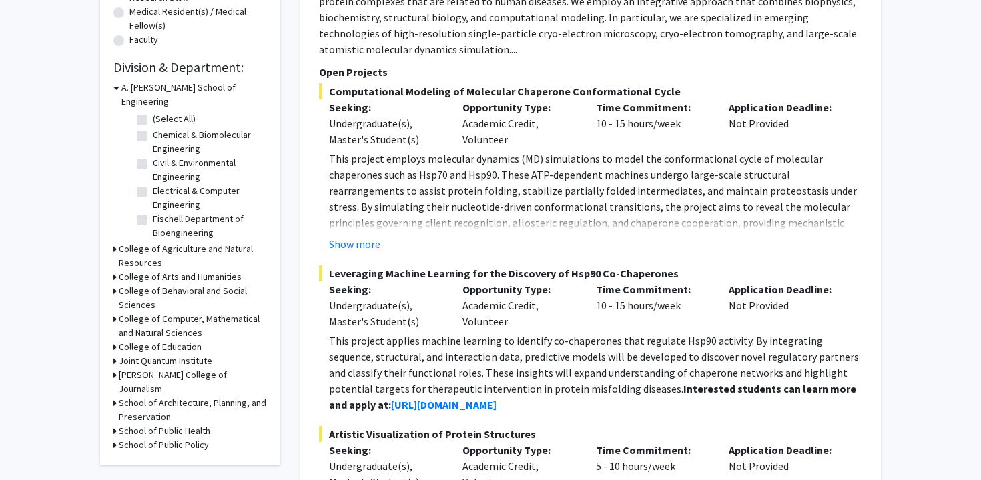
scroll to position [354, 0]
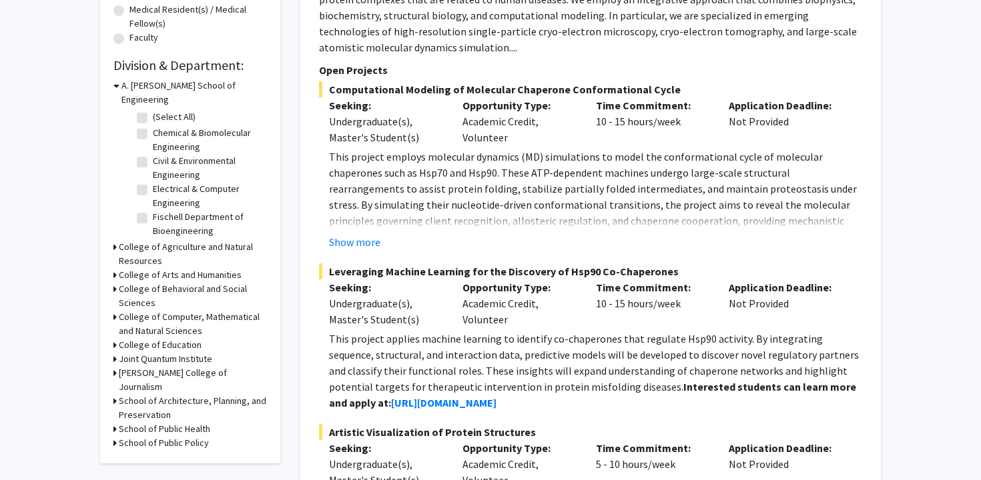
click at [178, 317] on h3 "College of Computer, Mathematical and Natural Sciences" at bounding box center [193, 324] width 148 height 28
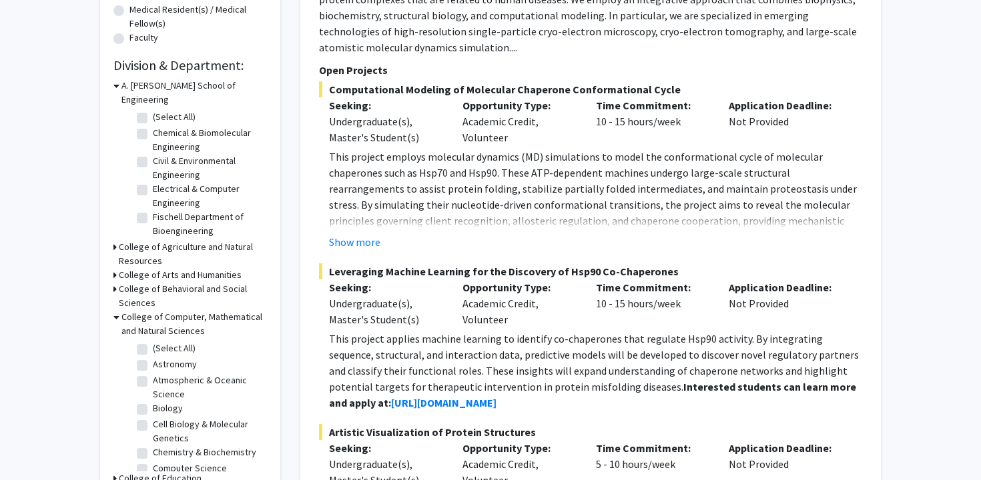
scroll to position [368, 0]
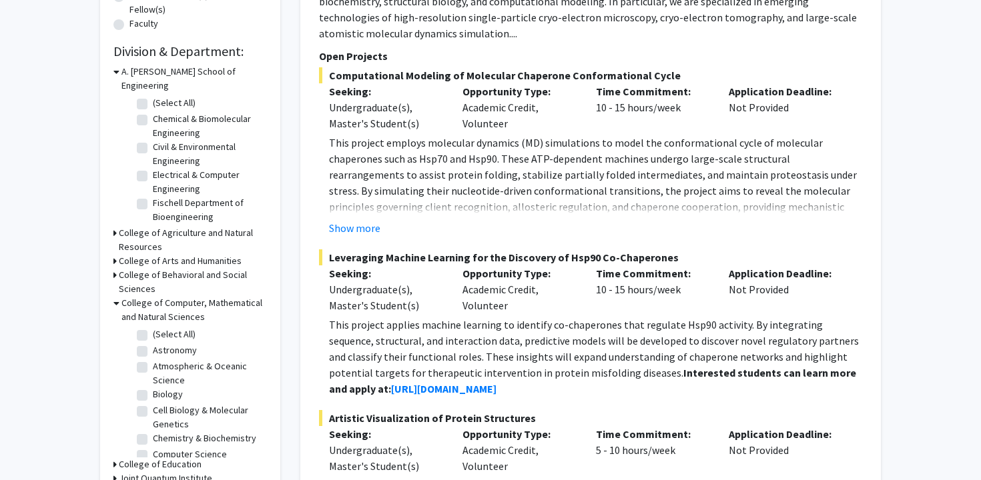
click at [172, 388] on label "Biology" at bounding box center [168, 395] width 30 height 14
click at [161, 388] on input "Biology" at bounding box center [157, 392] width 9 height 9
checkbox input "true"
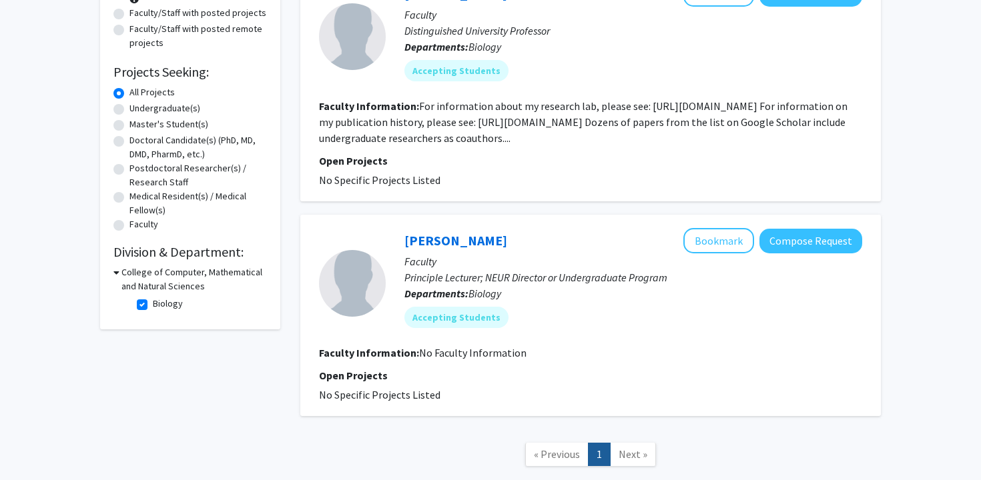
scroll to position [168, 0]
click at [176, 298] on label "Biology" at bounding box center [168, 303] width 30 height 14
click at [161, 298] on input "Biology" at bounding box center [157, 300] width 9 height 9
checkbox input "false"
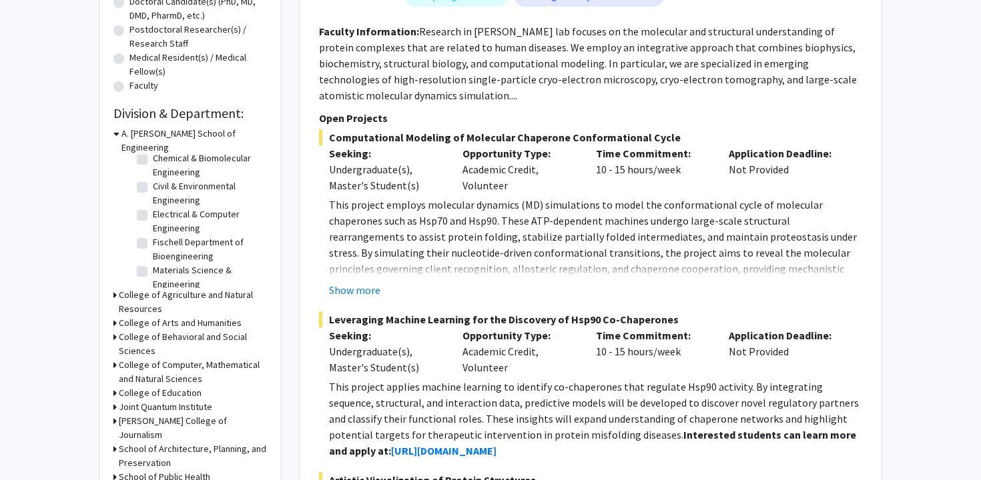
scroll to position [61, 0]
click at [179, 358] on h3 "College of Computer, Mathematical and Natural Sciences" at bounding box center [193, 372] width 148 height 28
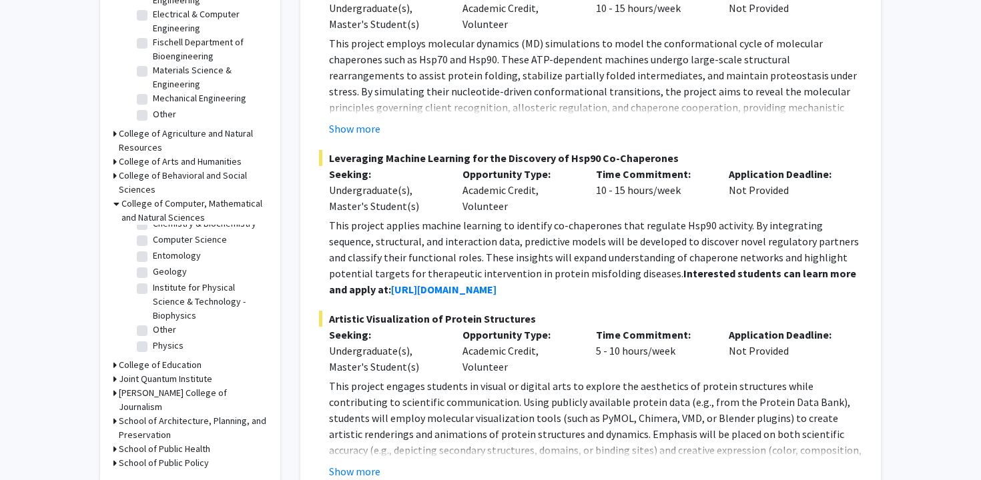
scroll to position [0, 0]
